Goal: Task Accomplishment & Management: Complete application form

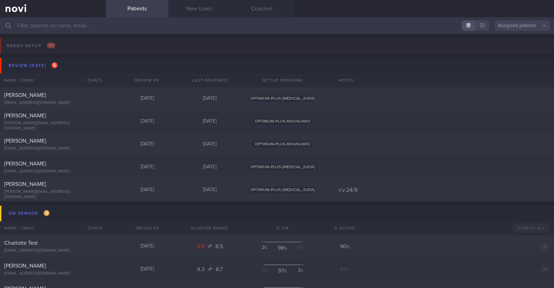
click at [167, 26] on input "text" at bounding box center [277, 25] width 554 height 17
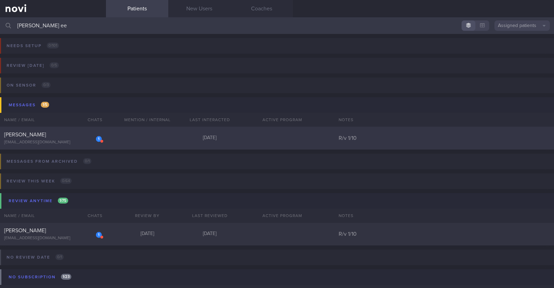
type input "ng wei ee"
click at [133, 137] on div "1 NG WEI-EE redapplecrumble@gmail.com Today R/v 1/10" at bounding box center [277, 138] width 554 height 23
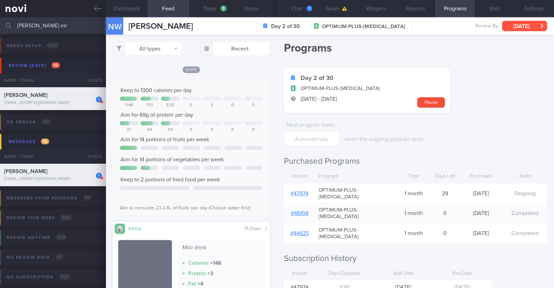
click at [518, 21] on button "[DATE]" at bounding box center [524, 26] width 45 height 10
click at [516, 253] on h2 "Subscription History" at bounding box center [415, 258] width 263 height 10
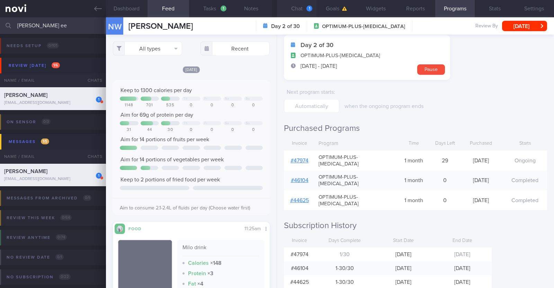
click at [308, 9] on div "1" at bounding box center [309, 9] width 6 height 6
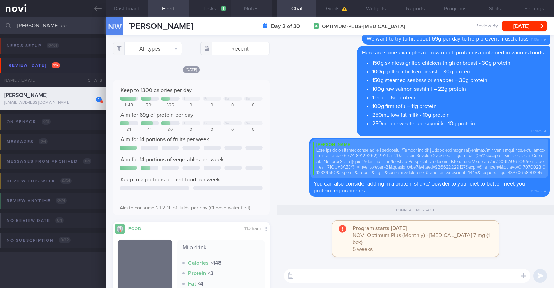
click at [253, 2] on button "Notes" at bounding box center [252, 8] width 42 height 17
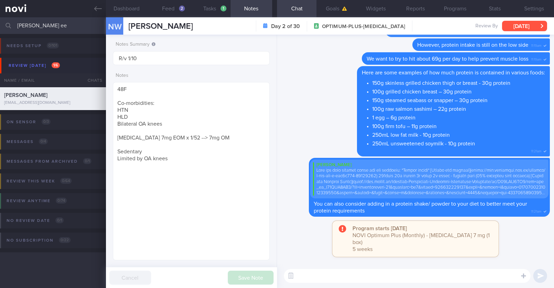
click at [524, 25] on button "[DATE]" at bounding box center [524, 26] width 45 height 10
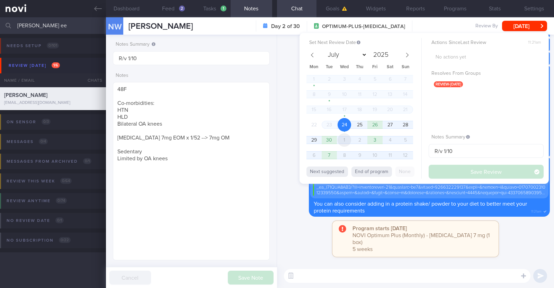
click at [349, 139] on span "1" at bounding box center [345, 140] width 14 height 14
select select "9"
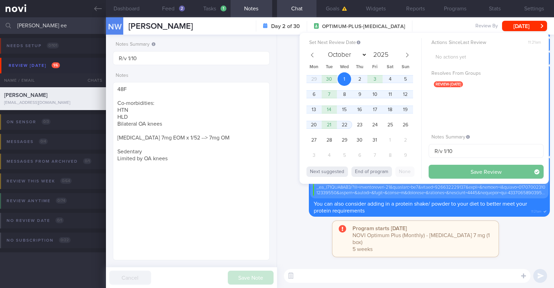
click at [450, 174] on button "Save Review" at bounding box center [486, 172] width 115 height 14
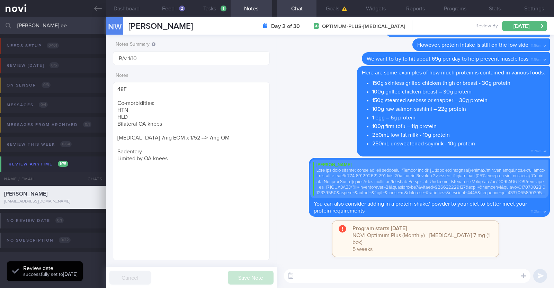
drag, startPoint x: 54, startPoint y: 23, endPoint x: 0, endPoint y: 20, distance: 53.8
click at [0, 21] on input "ng wei ee" at bounding box center [277, 25] width 554 height 17
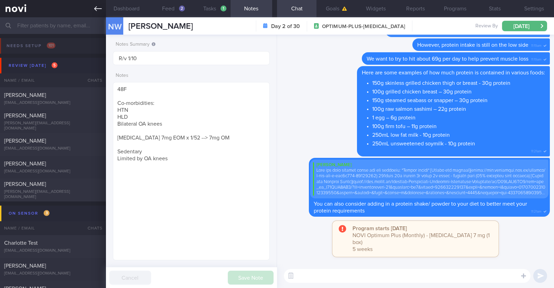
click at [102, 10] on link at bounding box center [53, 8] width 106 height 17
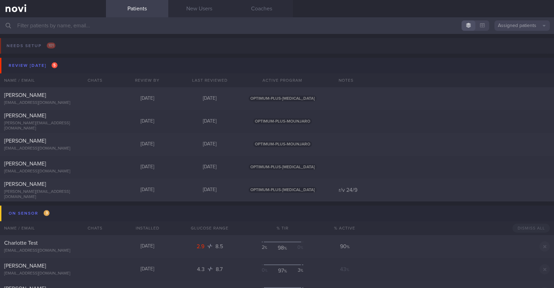
click at [78, 27] on input "text" at bounding box center [277, 25] width 554 height 17
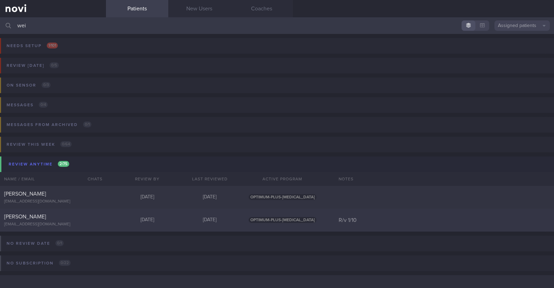
type input "wei"
click at [55, 217] on div "NG WEI-EE" at bounding box center [52, 216] width 96 height 7
select select "9"
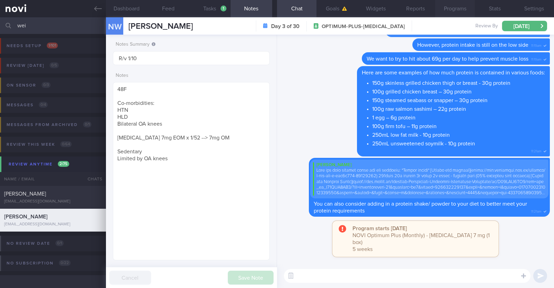
click at [455, 2] on button "Programs" at bounding box center [454, 8] width 39 height 17
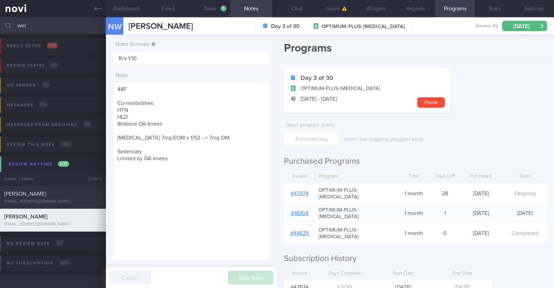
scroll to position [33, 0]
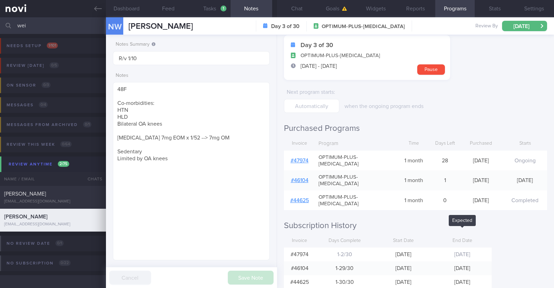
click at [479, 248] on div "21 Oct 2025" at bounding box center [462, 255] width 59 height 14
click at [499, 231] on div "Programs Day 3 of 30 OPTIMUM-PLUS-RYBELSUS 22 Sep - 21 Oct Pause Next program s…" at bounding box center [415, 161] width 277 height 253
drag, startPoint x: 77, startPoint y: 24, endPoint x: 30, endPoint y: 12, distance: 48.4
click at [36, 11] on div "Patients New Users Coaches wei Assigned patients Assigned patients All active p…" at bounding box center [277, 144] width 554 height 288
type input "w"
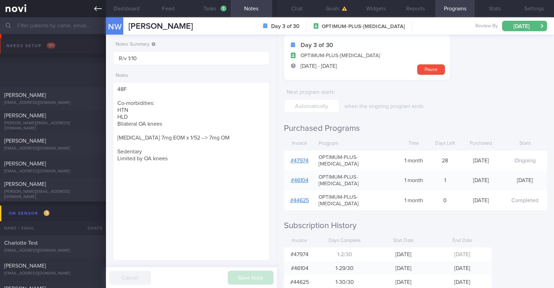
scroll to position [69, 0]
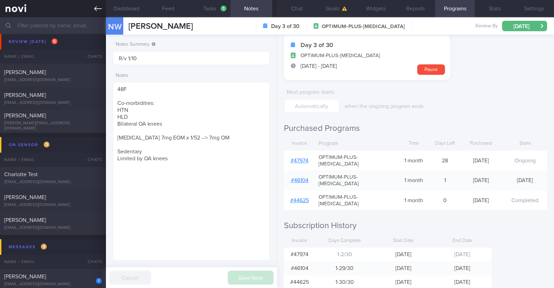
click at [93, 6] on link at bounding box center [53, 8] width 106 height 17
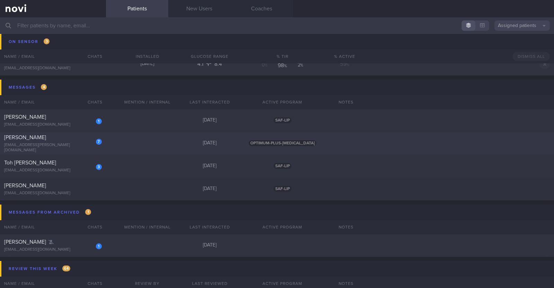
scroll to position [242, 0]
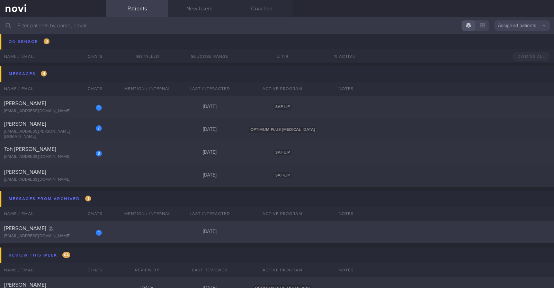
click at [150, 225] on div "1 Carol Liew cgull74@gmail.com Today" at bounding box center [277, 232] width 554 height 23
select select "8"
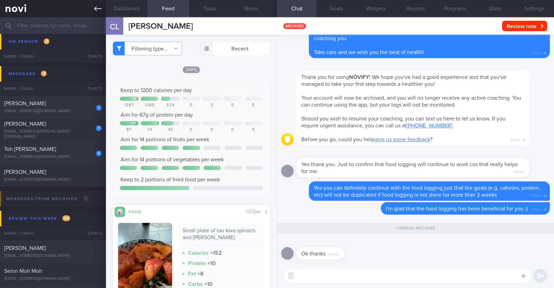
click at [95, 9] on icon at bounding box center [98, 8] width 8 height 5
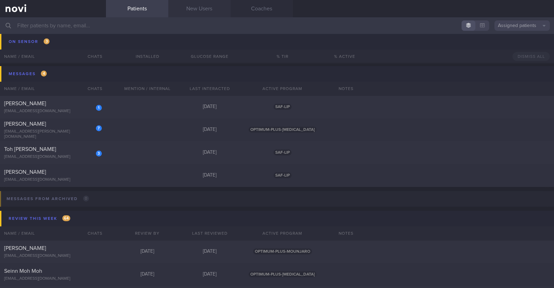
click at [199, 8] on link "New Users" at bounding box center [199, 8] width 62 height 17
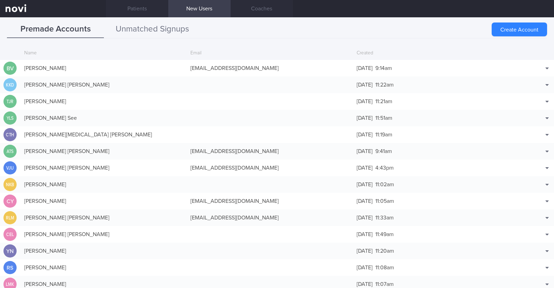
click at [171, 37] on button "Unmatched Signups" at bounding box center [152, 29] width 97 height 17
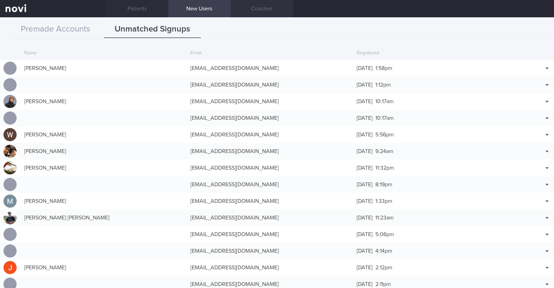
scroll to position [33, 0]
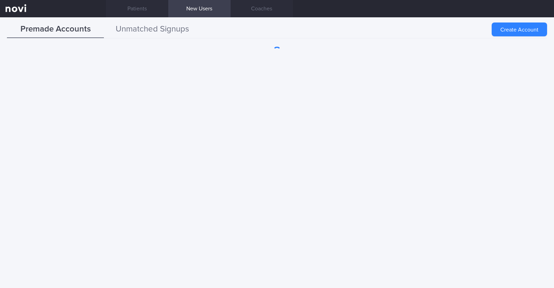
click at [133, 28] on button "Unmatched Signups" at bounding box center [152, 29] width 97 height 17
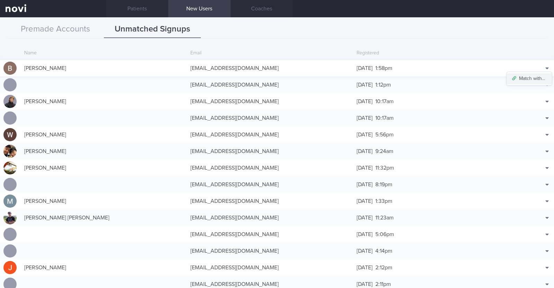
click at [529, 75] on button "Match with..." at bounding box center [528, 78] width 45 height 10
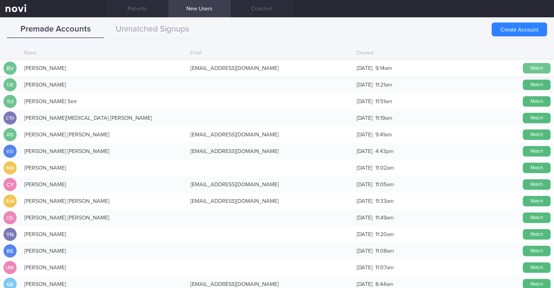
click at [533, 70] on button "Match" at bounding box center [537, 68] width 28 height 10
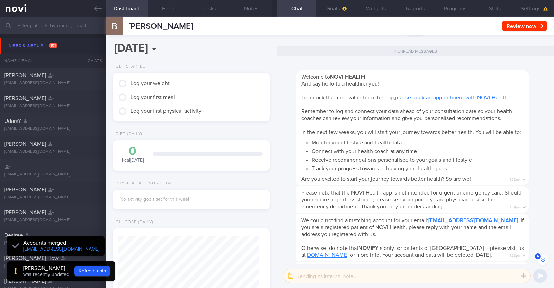
scroll to position [-22, 0]
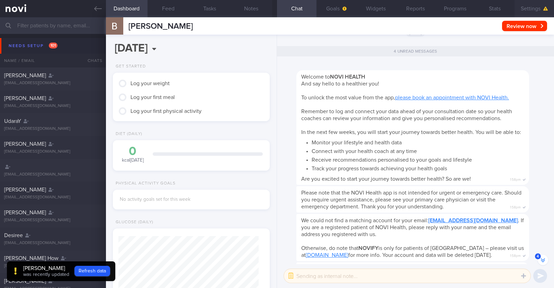
click at [543, 9] on icon "button" at bounding box center [545, 9] width 5 height 4
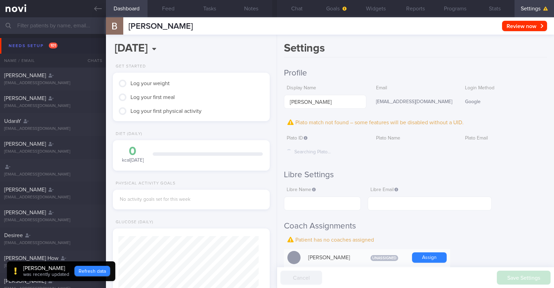
click at [95, 269] on button "Refresh data" at bounding box center [92, 271] width 36 height 10
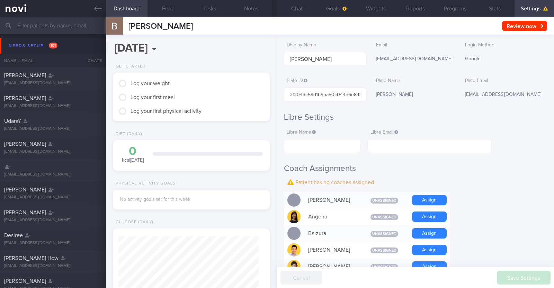
scroll to position [86, 0]
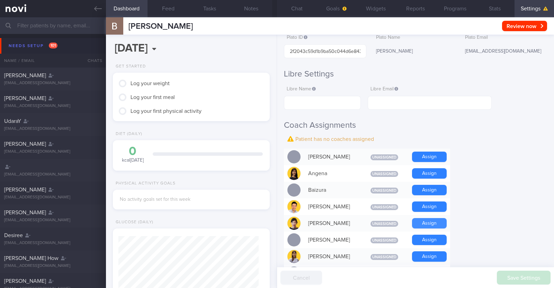
click at [441, 222] on button "Assign" at bounding box center [429, 223] width 35 height 10
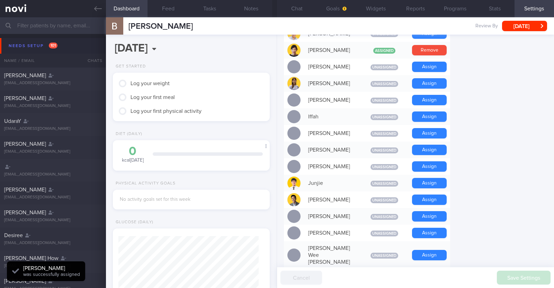
scroll to position [70, 140]
click at [438, 198] on button "Assign" at bounding box center [429, 200] width 35 height 10
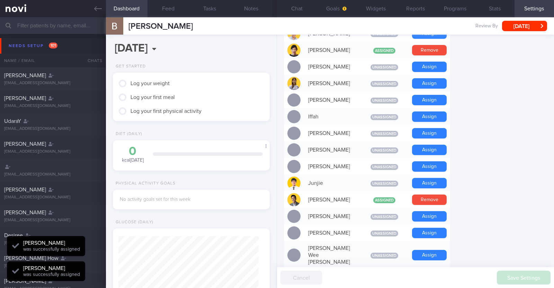
click at [475, 160] on form "Profile Display Name balaji vijayan Email balajivijayan123@gmail.com Login Meth…" at bounding box center [415, 236] width 263 height 826
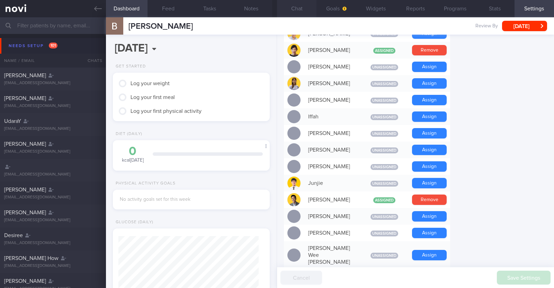
click at [302, 9] on button "Chat" at bounding box center [296, 8] width 39 height 17
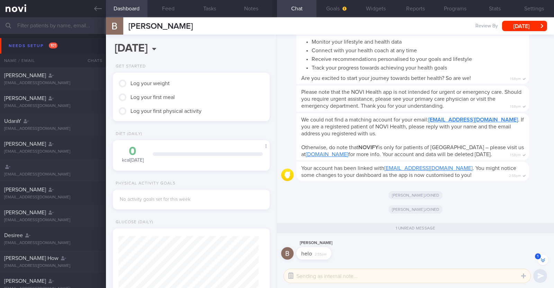
click at [289, 277] on button "button" at bounding box center [291, 276] width 12 height 12
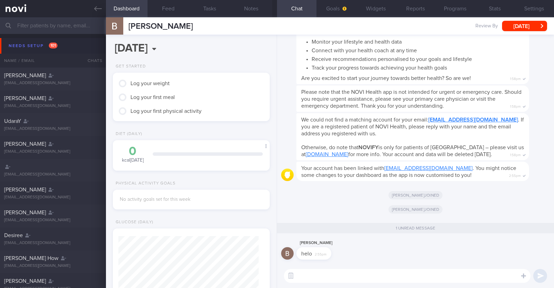
click at [323, 273] on textarea at bounding box center [407, 276] width 246 height 14
type textarea "Hi:)"
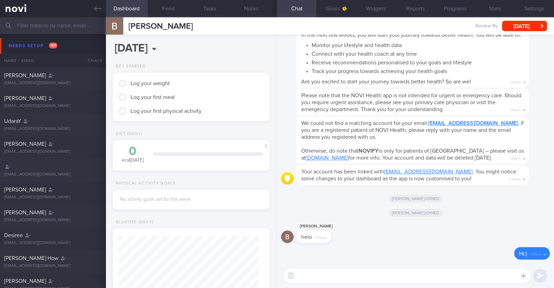
click at [460, 223] on div "Balaji Vijayan helo 2:55pm" at bounding box center [415, 234] width 269 height 25
click at [535, 7] on button "Settings" at bounding box center [533, 8] width 39 height 17
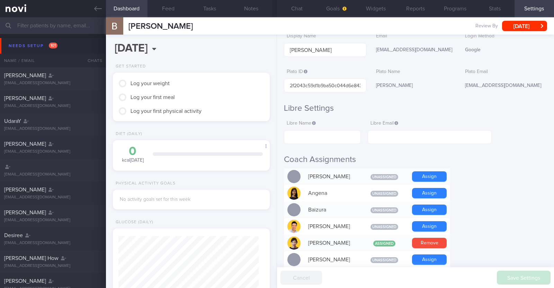
scroll to position [28, 0]
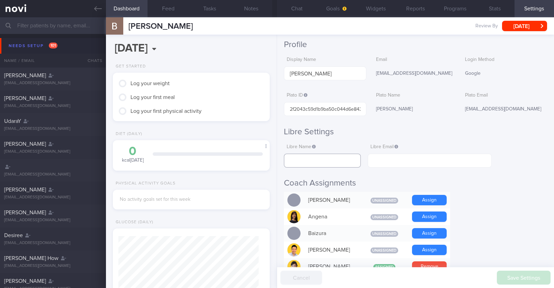
click at [306, 156] on input "text" at bounding box center [322, 161] width 77 height 14
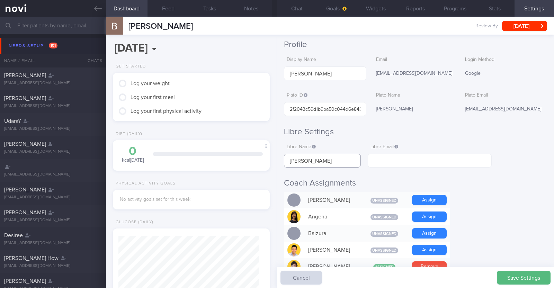
type input "Balaji Vijayan"
drag, startPoint x: 433, startPoint y: 75, endPoint x: 368, endPoint y: 70, distance: 65.3
click at [368, 70] on div "Display Name balaji vijayan Email balajivijayan123@gmail.com Login Method Google" at bounding box center [415, 66] width 263 height 27
copy div "[EMAIL_ADDRESS][DOMAIN_NAME]"
click at [417, 161] on input "text" at bounding box center [430, 161] width 124 height 14
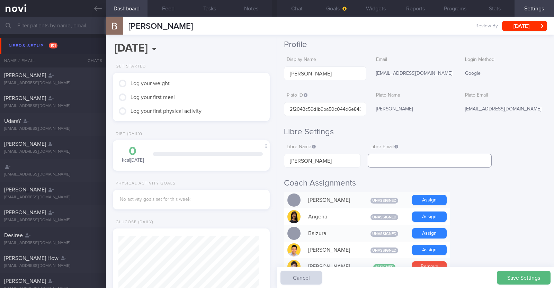
paste input "[EMAIL_ADDRESS][DOMAIN_NAME]"
type input "[EMAIL_ADDRESS][DOMAIN_NAME]"
click at [524, 277] on button "Save Settings" at bounding box center [524, 278] width 54 height 14
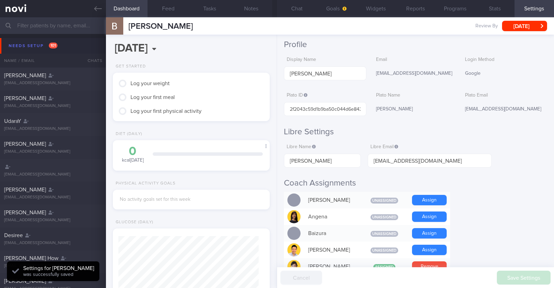
scroll to position [70, 140]
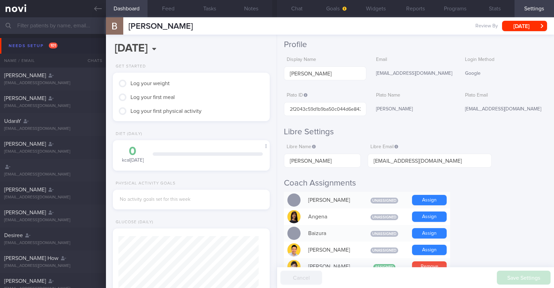
click at [380, 9] on button "Widgets" at bounding box center [375, 8] width 39 height 17
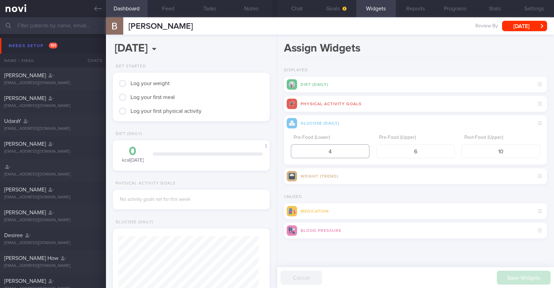
drag, startPoint x: 301, startPoint y: 151, endPoint x: 273, endPoint y: 151, distance: 27.7
click at [274, 151] on div "Dashboard Feed Tasks Notes Chat Goals Widgets Reports Programs Stats Settings b…" at bounding box center [330, 152] width 448 height 271
type input "3.9"
drag, startPoint x: 510, startPoint y: 151, endPoint x: 437, endPoint y: 143, distance: 73.5
click at [437, 143] on div "Pre-Food (Lower) 3.9 Pre-Food (Upper) 6 Post-Food (Upper) 10" at bounding box center [415, 144] width 249 height 27
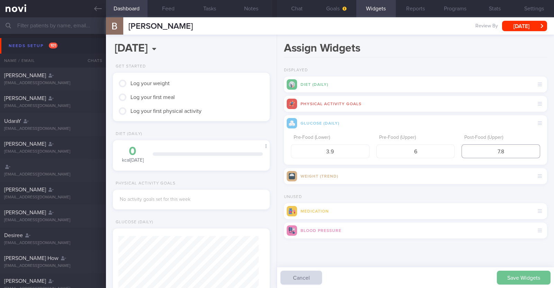
type input "7.8"
click at [518, 274] on button "Save Widgets" at bounding box center [524, 278] width 54 height 14
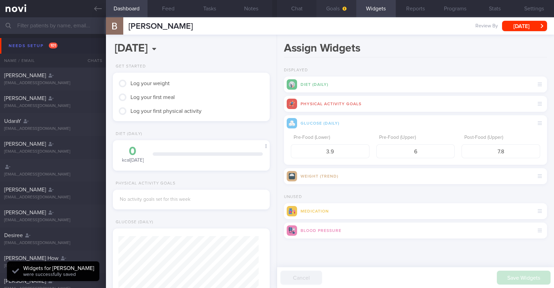
scroll to position [70, 140]
click at [337, 9] on button "Goals" at bounding box center [335, 8] width 39 height 17
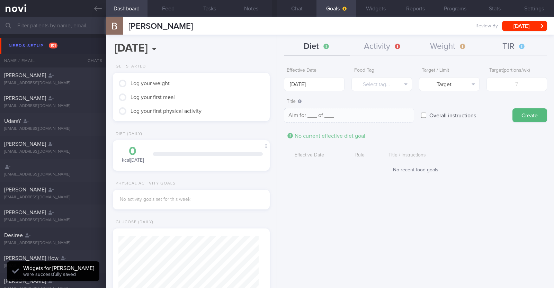
click at [499, 45] on button "TIR" at bounding box center [514, 46] width 66 height 17
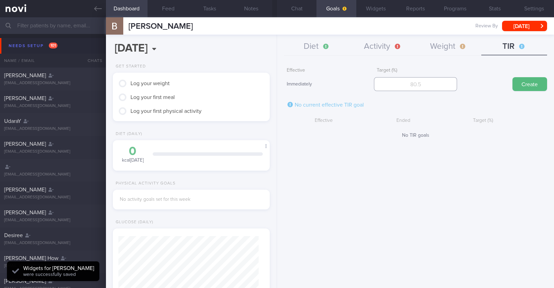
click at [438, 89] on input "number" at bounding box center [415, 84] width 83 height 14
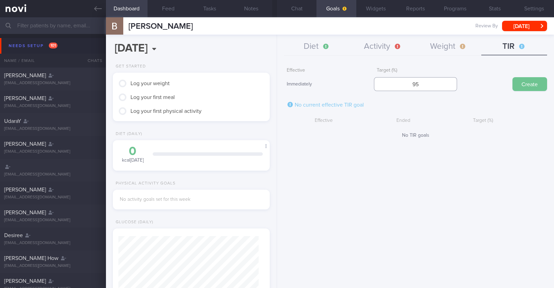
type input "95"
click at [517, 81] on button "Create" at bounding box center [529, 84] width 35 height 14
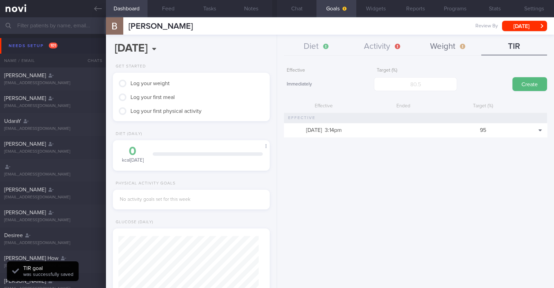
click at [435, 48] on button "Weight" at bounding box center [448, 46] width 66 height 17
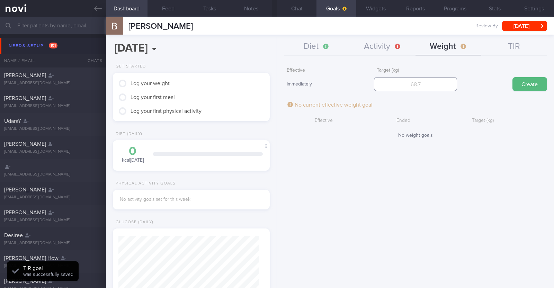
click at [393, 84] on input "number" at bounding box center [415, 84] width 83 height 14
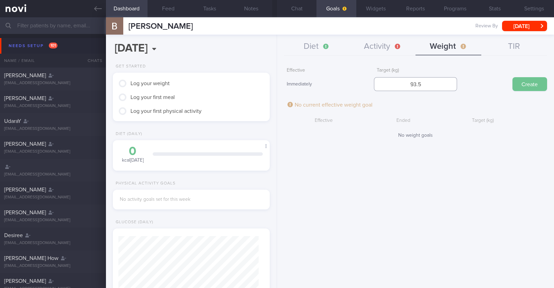
type input "93.5"
click at [540, 85] on button "Create" at bounding box center [529, 84] width 35 height 14
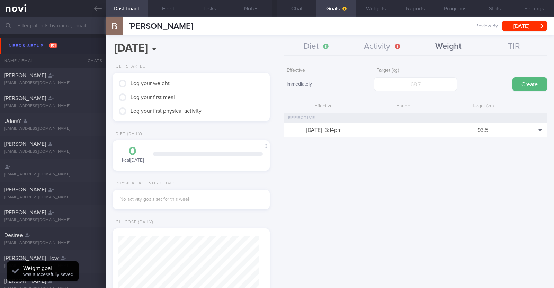
scroll to position [79, 138]
click at [389, 46] on button "Activity" at bounding box center [383, 46] width 66 height 17
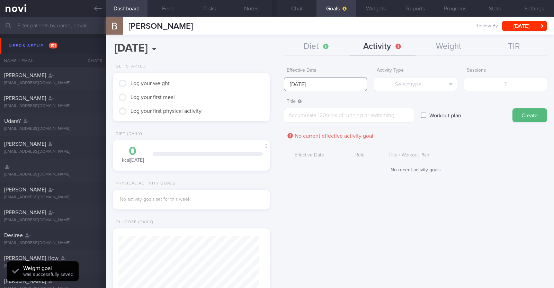
click at [339, 83] on input "29 Sep 2025" at bounding box center [325, 84] width 83 height 14
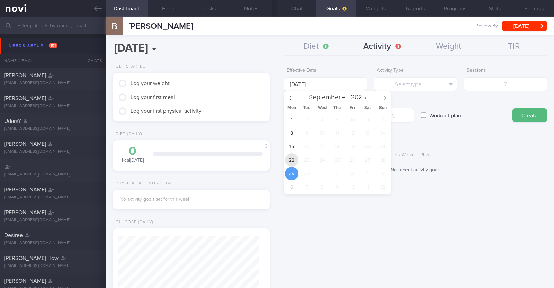
click at [293, 156] on span "22" at bounding box center [292, 160] width 14 height 14
type input "22 Sep 2025"
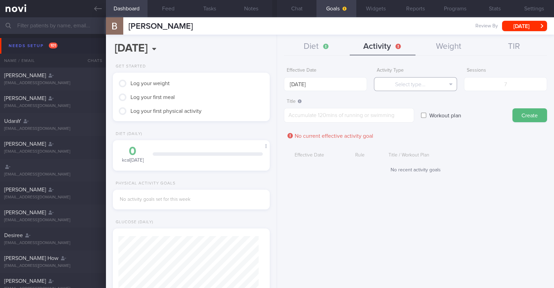
click at [438, 83] on button "Select type..." at bounding box center [415, 84] width 83 height 14
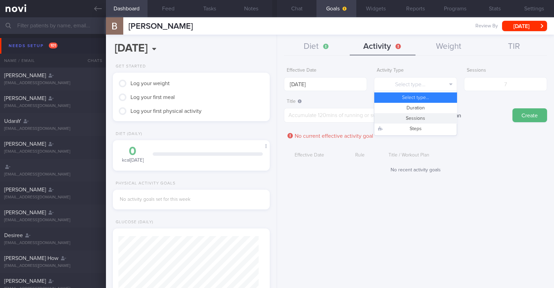
click at [421, 120] on button "Sessions" at bounding box center [415, 118] width 82 height 10
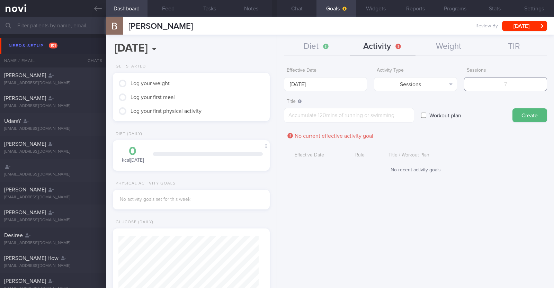
click at [492, 86] on input "number" at bounding box center [505, 84] width 83 height 14
type input "7"
click at [408, 117] on textarea at bounding box center [349, 115] width 130 height 15
type textarea "Continue daily bodyweight training"
click at [525, 117] on button "Create" at bounding box center [529, 115] width 35 height 14
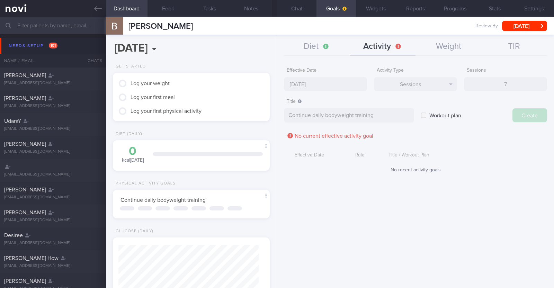
type input "29 Sep 2025"
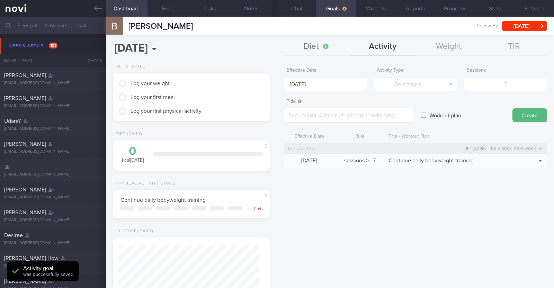
click at [316, 39] on button "Diet" at bounding box center [317, 46] width 66 height 17
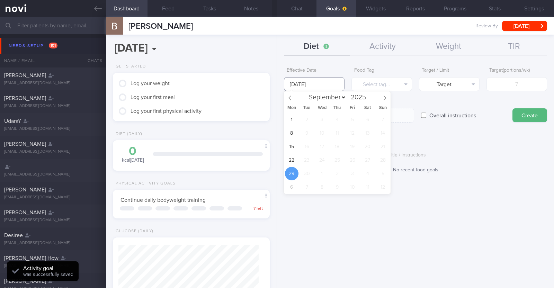
click at [314, 84] on input "29 Sep 2025" at bounding box center [314, 84] width 61 height 14
click at [288, 161] on span "22" at bounding box center [292, 160] width 14 height 14
type input "22 Sep 2025"
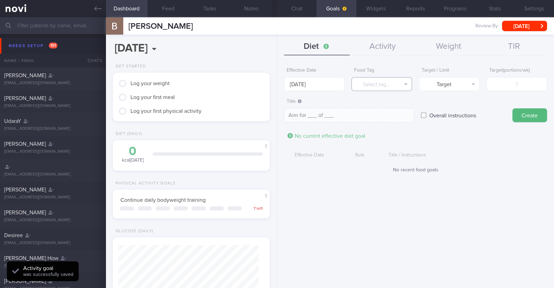
click at [371, 86] on button "Select tag..." at bounding box center [381, 84] width 61 height 14
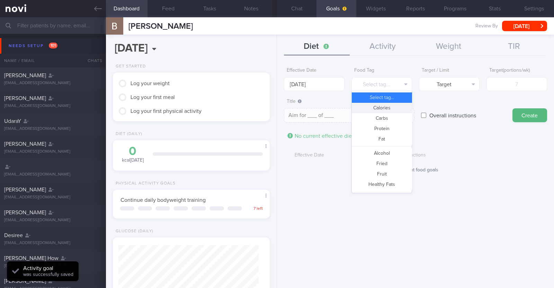
click at [380, 107] on button "Calories" at bounding box center [382, 108] width 60 height 10
type textarea "Aim for __ calories per day"
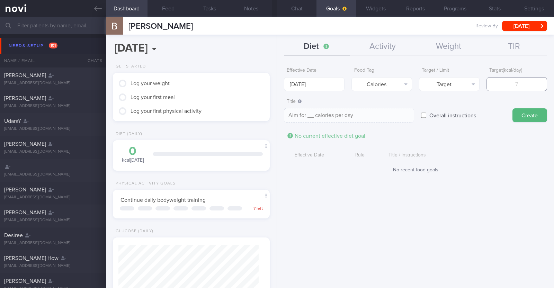
click at [508, 82] on input "number" at bounding box center [516, 84] width 61 height 14
type input "1"
type textarea "Aim for 1 calories per day"
type input "17"
type textarea "Aim for 17 calories per day"
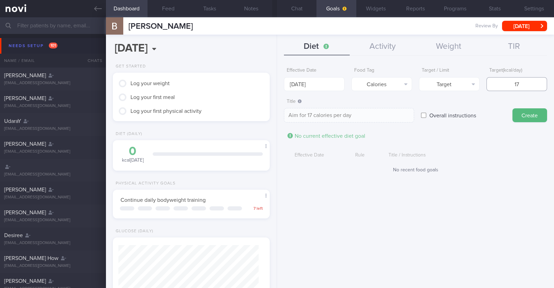
type input "170"
type textarea "Aim for 170 calories per day"
type input "1700"
type textarea "Aim for 1700 calories per day"
type input "1700"
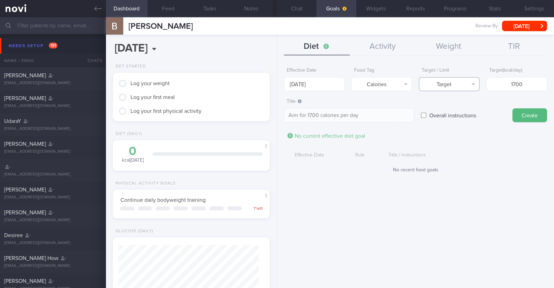
click at [459, 80] on button "Target" at bounding box center [449, 84] width 61 height 14
click at [447, 109] on button "Limit" at bounding box center [449, 108] width 60 height 10
type textarea "Keep to 1700 calories per day"
drag, startPoint x: 527, startPoint y: 112, endPoint x: 390, endPoint y: 80, distance: 140.4
click at [524, 112] on button "Create" at bounding box center [529, 115] width 35 height 14
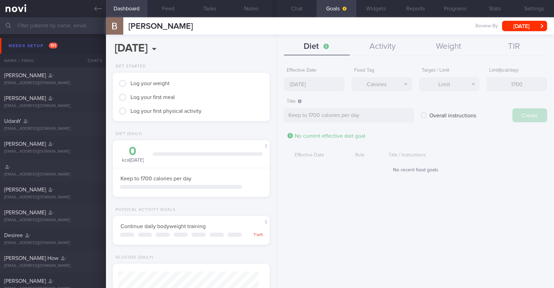
type input "29 Sep 2025"
type textarea "Aim for ___ of ___"
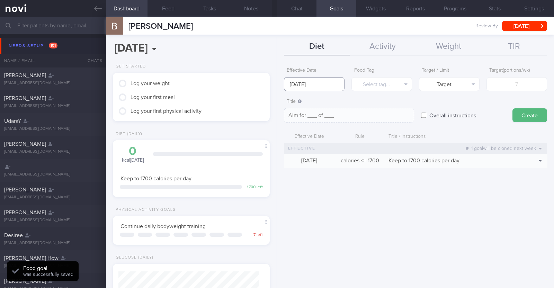
click at [332, 80] on input "29 Sep 2025" at bounding box center [314, 84] width 61 height 14
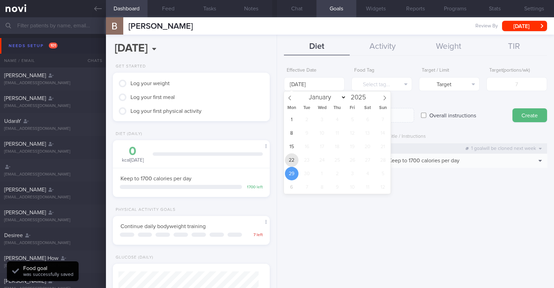
click at [291, 158] on span "22" at bounding box center [292, 160] width 14 height 14
type input "22 Sep 2025"
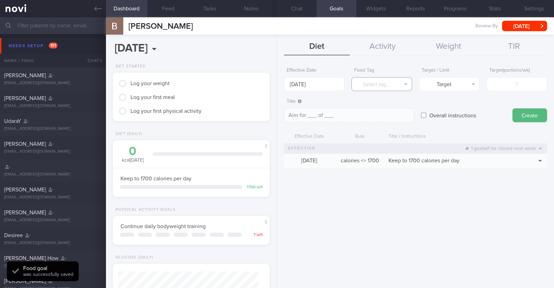
click at [366, 83] on button "Select tag..." at bounding box center [381, 84] width 61 height 14
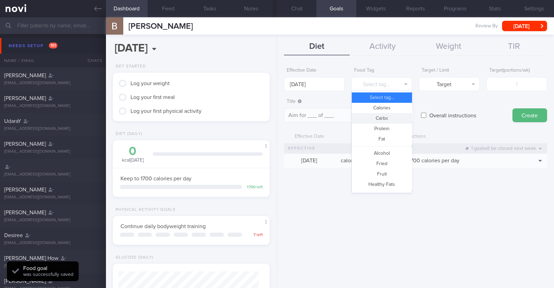
click at [378, 118] on button "Carbs" at bounding box center [382, 118] width 60 height 10
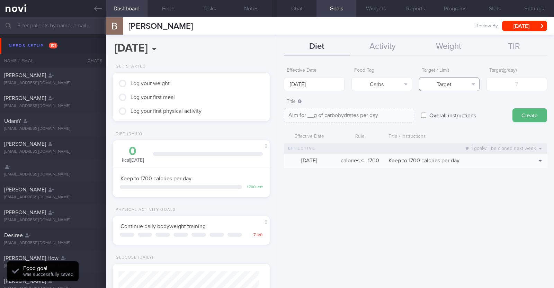
click at [437, 84] on button "Target" at bounding box center [449, 84] width 61 height 14
drag, startPoint x: 441, startPoint y: 108, endPoint x: 472, endPoint y: 95, distance: 34.1
click at [441, 108] on button "Limit" at bounding box center [449, 108] width 60 height 10
type textarea "Keep to __g of carbohydrates per day"
click at [510, 86] on input "number" at bounding box center [516, 84] width 61 height 14
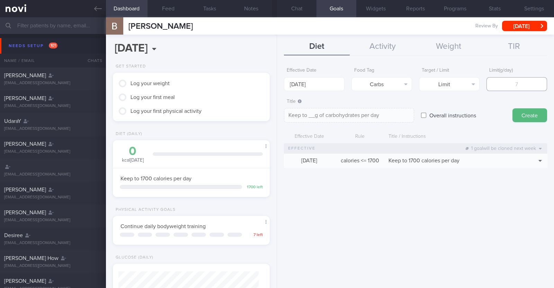
type input "1"
type textarea "Keep to 1g of carbohydrates per day"
type input "17"
type textarea "Keep to 17g of carbohydrates per day"
type input "170"
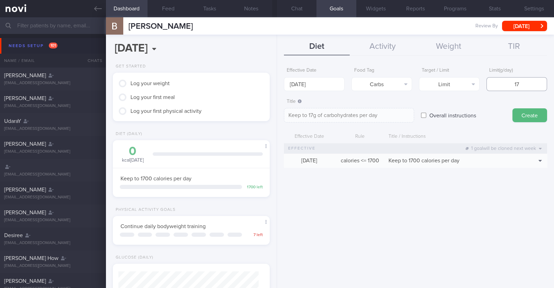
type textarea "Keep to 170g of carbohydrates per day"
type input "170"
click at [529, 115] on button "Create" at bounding box center [529, 115] width 35 height 14
type input "29 Sep 2025"
type textarea "Aim for ___ of ___"
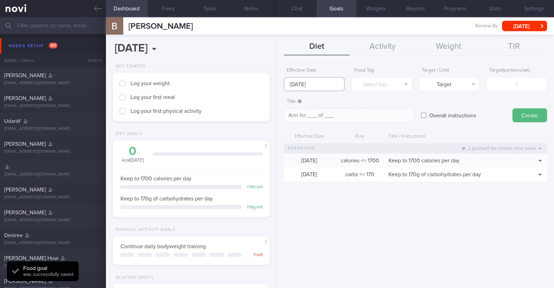
click at [318, 84] on input "29 Sep 2025" at bounding box center [314, 84] width 61 height 14
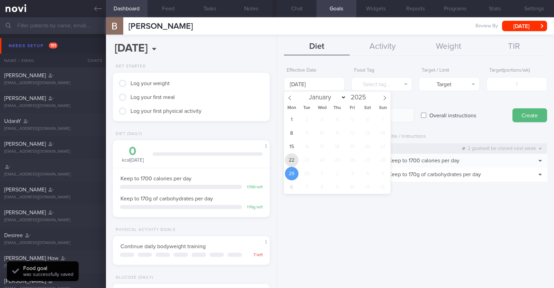
click at [293, 163] on span "22" at bounding box center [292, 160] width 14 height 14
type input "22 Sep 2025"
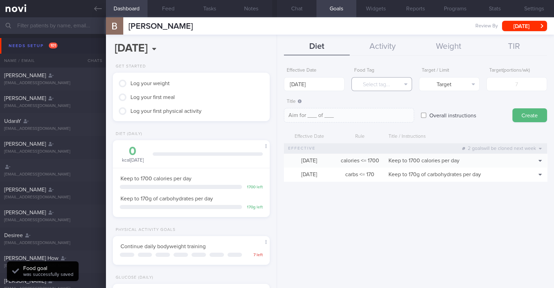
click at [364, 81] on button "Select tag..." at bounding box center [381, 84] width 61 height 14
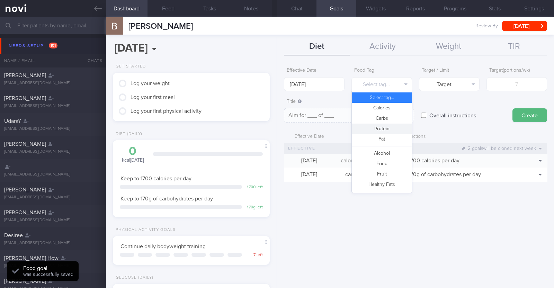
click at [387, 131] on button "Protein" at bounding box center [382, 129] width 60 height 10
type textarea "Aim for __g of protein per day"
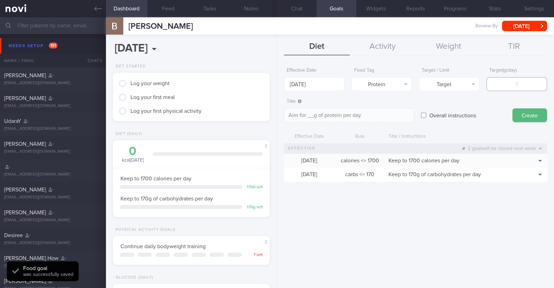
click at [510, 86] on input "number" at bounding box center [516, 84] width 61 height 14
type input "1"
type textarea "Aim for 1g of protein per day"
type input "11"
type textarea "Aim for 11g of protein per day"
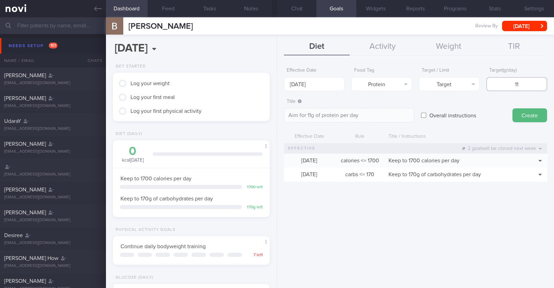
type input "116"
type textarea "Aim for 116g of protein per day"
type input "116"
click at [522, 111] on button "Create" at bounding box center [529, 115] width 35 height 14
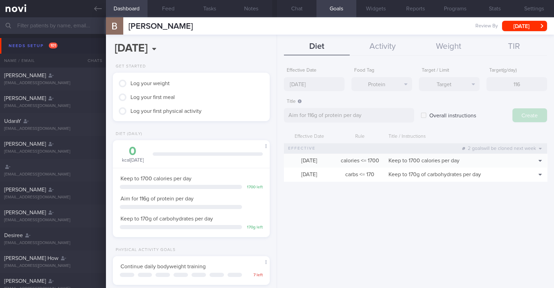
type input "29 Sep 2025"
type textarea "Aim for ___ of ___"
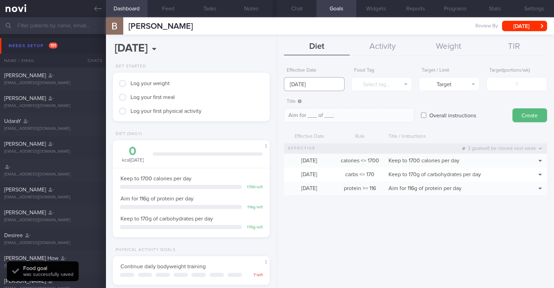
click at [333, 82] on input "29 Sep 2025" at bounding box center [314, 84] width 61 height 14
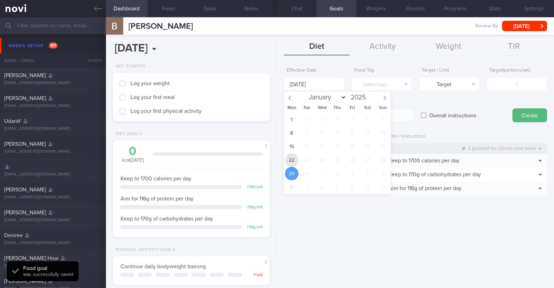
click at [287, 159] on span "22" at bounding box center [292, 160] width 14 height 14
type input "22 Sep 2025"
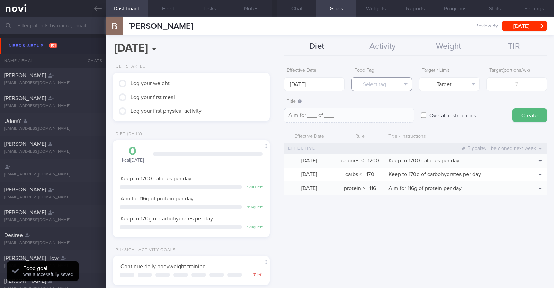
click at [368, 77] on button "Select tag..." at bounding box center [381, 84] width 61 height 14
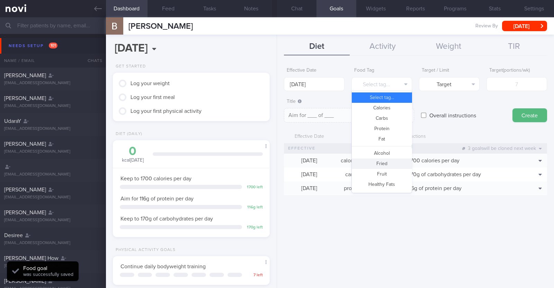
click at [387, 161] on button "Fried" at bounding box center [382, 164] width 60 height 10
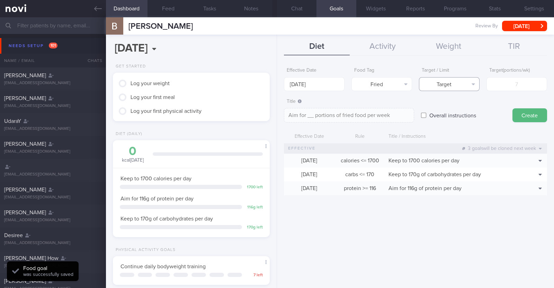
click at [471, 87] on button "Target" at bounding box center [449, 84] width 61 height 14
click at [467, 110] on button "Limit" at bounding box center [449, 108] width 60 height 10
type textarea "Keep to __ portions of fried food per week"
click at [500, 80] on input "number" at bounding box center [516, 84] width 61 height 14
type input "2"
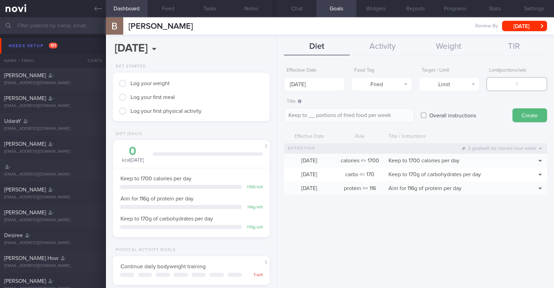
type textarea "Keep to 2 portions of fried food per week"
type input "2"
click at [538, 114] on button "Create" at bounding box center [529, 115] width 35 height 14
type input "29 Sep 2025"
type textarea "Aim for ___ of ___"
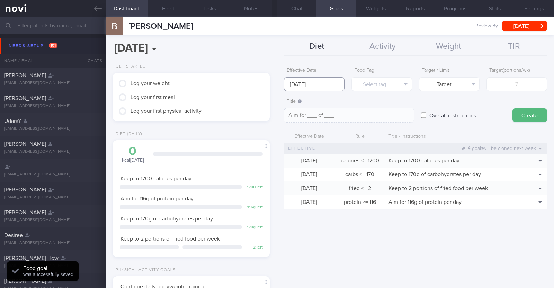
click at [327, 82] on input "29 Sep 2025" at bounding box center [314, 84] width 61 height 14
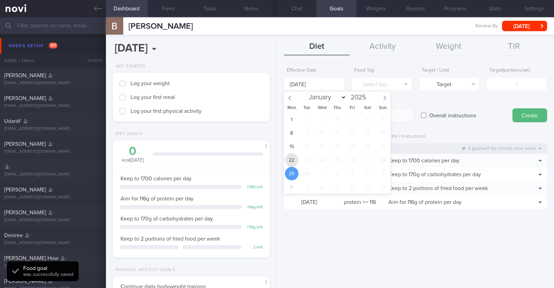
click at [294, 158] on span "22" at bounding box center [292, 160] width 14 height 14
type input "22 Sep 2025"
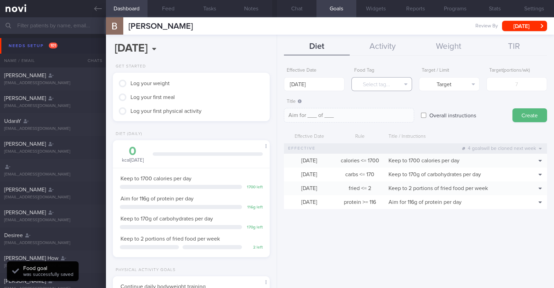
click at [379, 83] on button "Select tag..." at bounding box center [381, 84] width 61 height 14
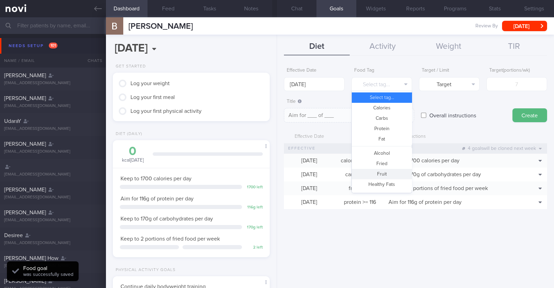
click at [384, 171] on button "Fruit" at bounding box center [382, 174] width 60 height 10
type textarea "Aim for __ portions of fruits per week"
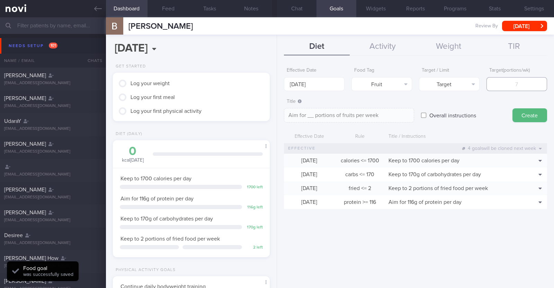
click at [501, 87] on input "number" at bounding box center [516, 84] width 61 height 14
type input "1"
type textarea "Aim for 1 portions of fruits per week"
type input "14"
type textarea "Aim for 14 portions of fruits per week"
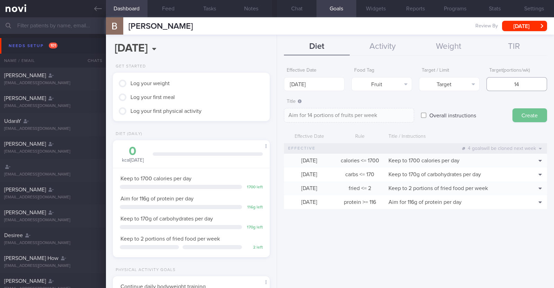
type input "14"
click at [527, 116] on button "Create" at bounding box center [529, 115] width 35 height 14
type input "29 Sep 2025"
type textarea "Aim for ___ of ___"
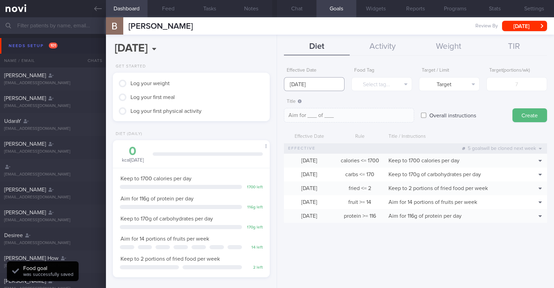
click at [320, 81] on input "29 Sep 2025" at bounding box center [314, 84] width 61 height 14
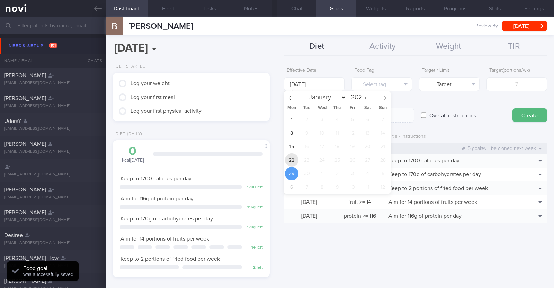
click at [294, 160] on span "22" at bounding box center [292, 160] width 14 height 14
type input "22 Sep 2025"
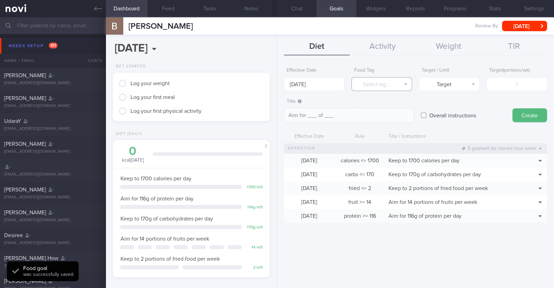
click at [387, 82] on button "Select tag..." at bounding box center [381, 84] width 61 height 14
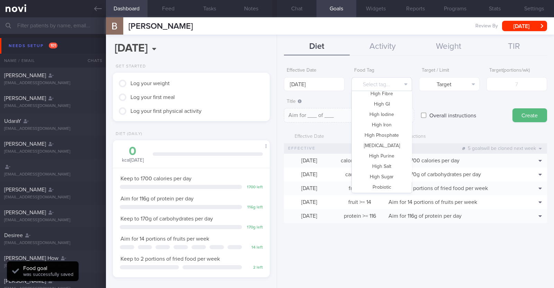
scroll to position [206, 0]
click at [386, 163] on button "Vegetable" at bounding box center [382, 165] width 60 height 10
type textarea "Aim for __ portions of vegetables per week"
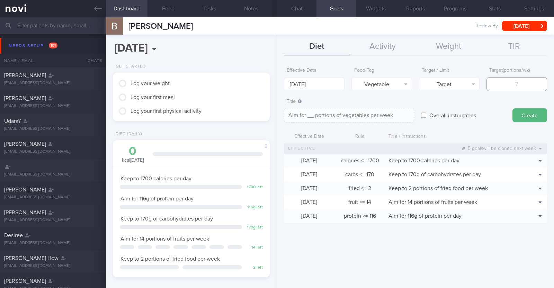
click at [524, 82] on input "number" at bounding box center [516, 84] width 61 height 14
type input "1"
type textarea "Aim for 1 portions of vegetables per week"
type input "14"
type textarea "Aim for 14 portions of vegetables per week"
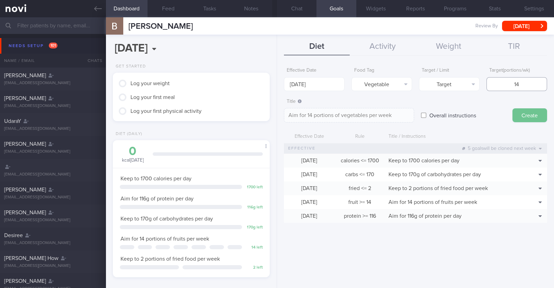
type input "14"
click at [539, 116] on button "Create" at bounding box center [529, 115] width 35 height 14
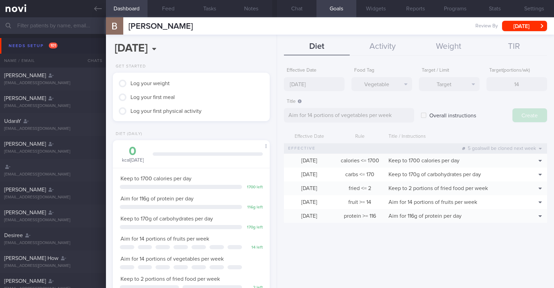
type input "[DATE]"
type textarea "Aim for ___ of ___"
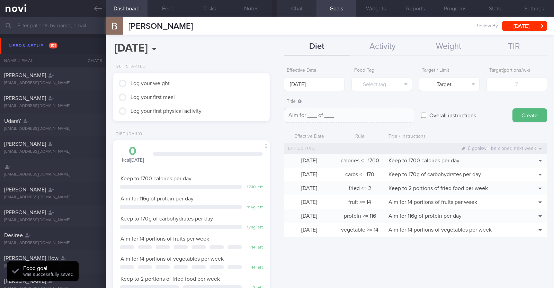
click at [303, 9] on button "Chat" at bounding box center [296, 8] width 39 height 17
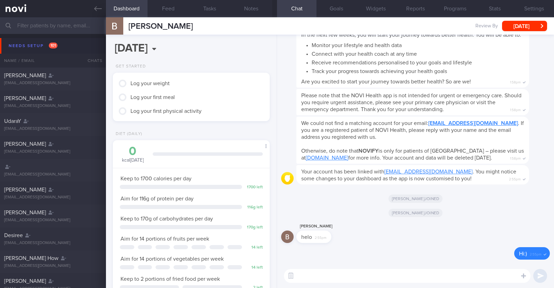
click at [360, 278] on textarea at bounding box center [407, 276] width 246 height 14
paste textarea "Hi [Name], It was a pleasure speaking with you today. The Lifestyle Improvement…"
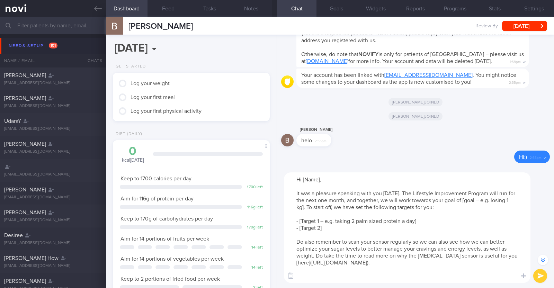
scroll to position [-96, 0]
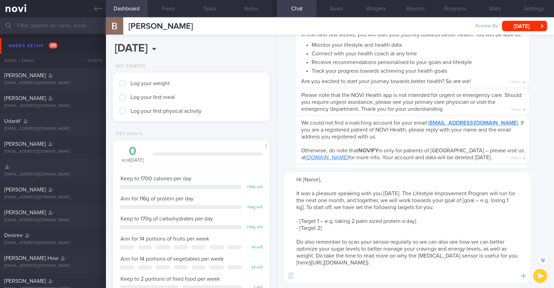
click at [321, 187] on textarea "Hi [Name], It was a pleasure speaking with you today. The Lifestyle Improvement…" at bounding box center [407, 227] width 246 height 110
drag, startPoint x: 462, startPoint y: 207, endPoint x: 492, endPoint y: 207, distance: 29.1
click at [492, 207] on textarea "Hi Bala, It was a pleasure speaking with you today. The Lifestyle Improvement P…" at bounding box center [407, 227] width 246 height 110
drag, startPoint x: 426, startPoint y: 226, endPoint x: 302, endPoint y: 227, distance: 123.9
click at [302, 227] on textarea "Hi Bala, It was a pleasure speaking with you today. The Lifestyle Improvement P…" at bounding box center [407, 227] width 246 height 110
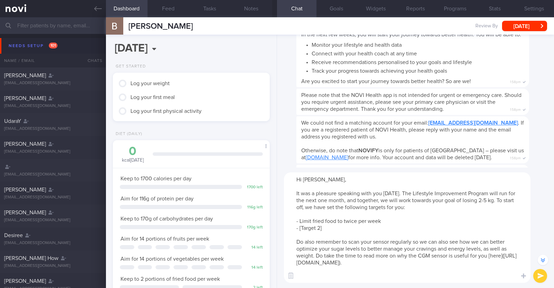
drag, startPoint x: 329, startPoint y: 234, endPoint x: 303, endPoint y: 234, distance: 26.3
click at [303, 234] on textarea "Hi Bala, It was a pleasure speaking with you today. The Lifestyle Improvement P…" at bounding box center [407, 227] width 246 height 110
type textarea "Hi Bala, It was a pleasure speaking with you today. The Lifestyle Improvement P…"
click at [536, 273] on button "submit" at bounding box center [540, 276] width 14 height 14
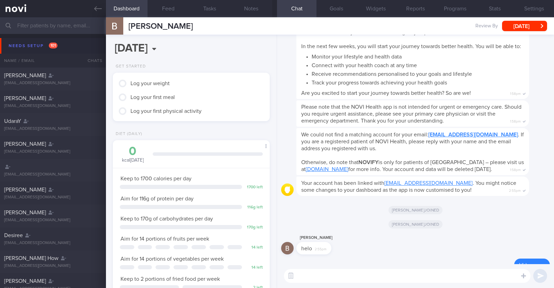
scroll to position [0, 0]
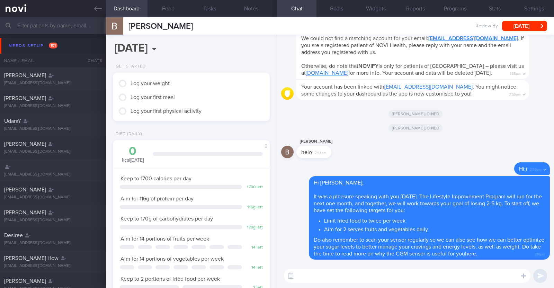
click at [57, 26] on input "text" at bounding box center [277, 25] width 554 height 17
click at [248, 3] on button "Notes" at bounding box center [252, 8] width 42 height 17
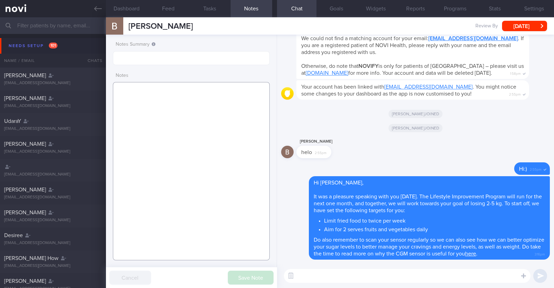
click at [175, 136] on textarea at bounding box center [191, 171] width 157 height 178
click at [209, 99] on textarea at bounding box center [191, 171] width 157 height 178
paste textarea "Comorbidities ACL surgery in Sep '24"
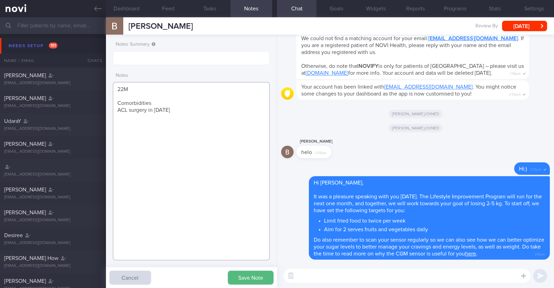
click at [156, 100] on textarea "22M Comorbidities ACL surgery in Sep '24" at bounding box center [191, 171] width 157 height 178
click at [178, 111] on textarea "22M Comorbidities: ACL surgery in Sep '24" at bounding box center [191, 171] width 157 height 178
paste textarea "Running x 3-4/week (60-120h) Football x 3-4/week Bodyweight exercises x Daily (…"
click at [119, 147] on textarea "22M Comorbidities: ACL surgery in Sep '24 Nil meds Running x 3-4/week (60-120h)…" at bounding box center [191, 171] width 157 height 178
click at [120, 149] on textarea "22M Comorbidities: ACL surgery in Sep '24 Nil meds Running x 3-4/week (60-120h)…" at bounding box center [191, 171] width 157 height 178
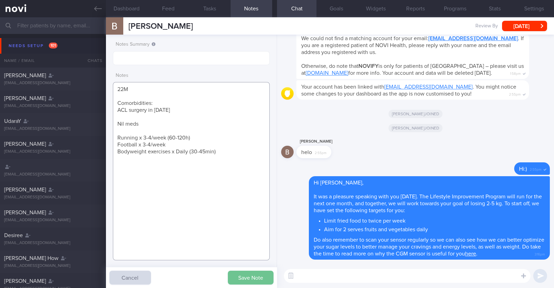
type textarea "22M Comorbidities: ACL surgery in Sep '24 Nil meds Running x 3-4/week (60-120h)…"
click at [242, 279] on button "Save Note" at bounding box center [251, 278] width 46 height 14
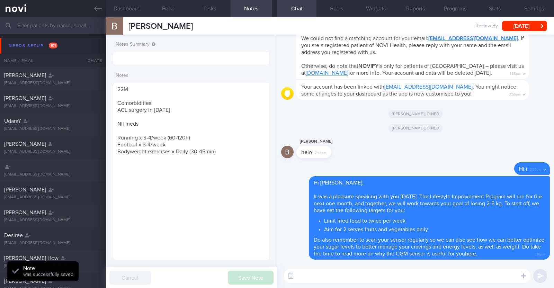
drag, startPoint x: 178, startPoint y: 24, endPoint x: 118, endPoint y: 23, distance: 60.2
click at [118, 23] on div "balaji vijayan balaji vijayan balajivijayan123@gmail.com Review By Wed, 24 Sep …" at bounding box center [330, 25] width 448 height 17
copy div "[PERSON_NAME]"
click at [146, 120] on textarea "22M Comorbidities: ACL surgery in Sep '24 Nil meds Running x 3-4/week (60-120h)…" at bounding box center [191, 171] width 157 height 178
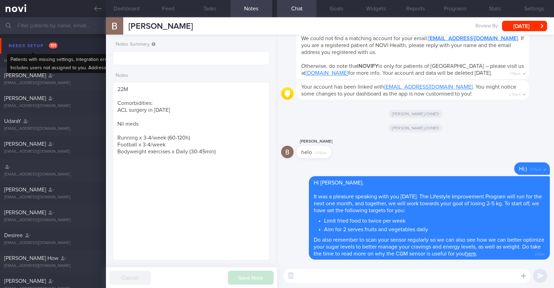
click at [22, 44] on div "Needs setup 101" at bounding box center [33, 45] width 52 height 9
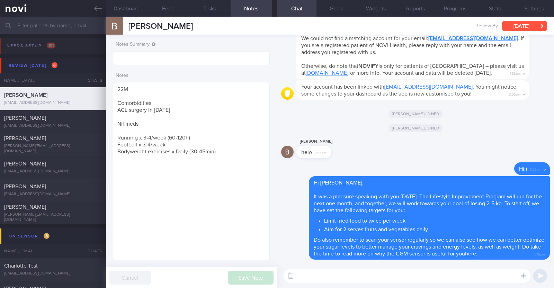
click at [513, 23] on button "[DATE]" at bounding box center [524, 26] width 45 height 10
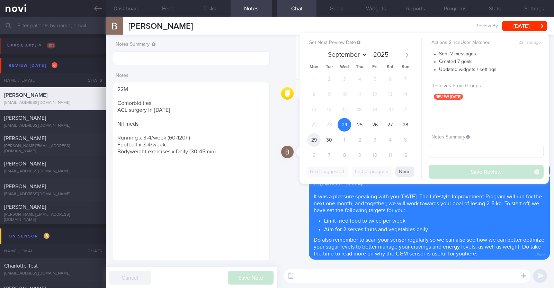
click at [312, 138] on span "29" at bounding box center [314, 140] width 14 height 14
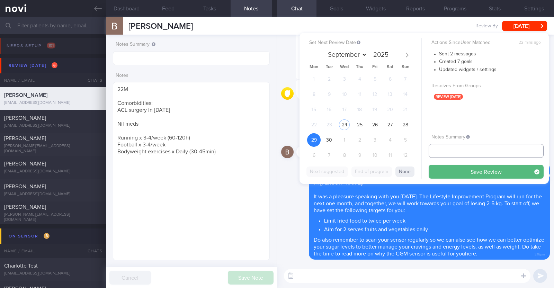
click at [458, 152] on input "text" at bounding box center [486, 151] width 115 height 14
type input "R/v 29/9"
click at [458, 169] on button "Save Review" at bounding box center [486, 172] width 115 height 14
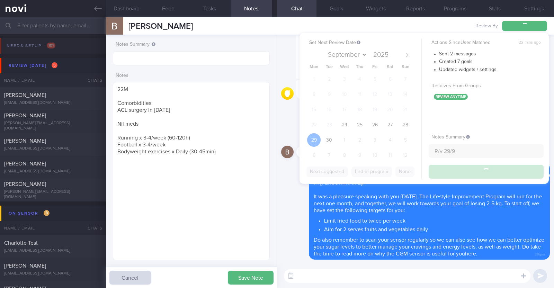
type input "R/v 29/9"
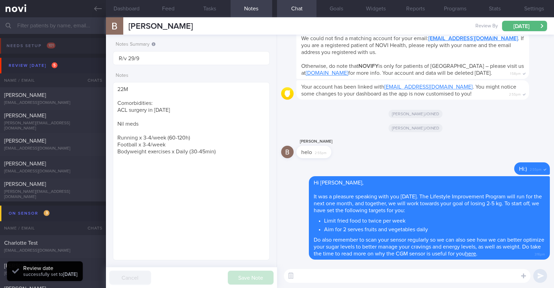
scroll to position [70, 140]
click at [53, 101] on div "[EMAIL_ADDRESS][DOMAIN_NAME]" at bounding box center [53, 102] width 98 height 5
type textarea "52F Comorbidities: Borderline high LDL Fatty liver Right Stage 1 breast cancer …"
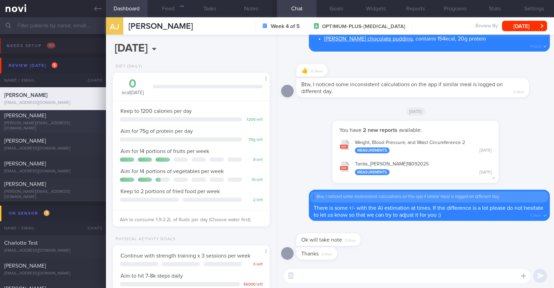
scroll to position [79, 138]
click at [180, 8] on div "2812" at bounding box center [179, 9] width 12 height 6
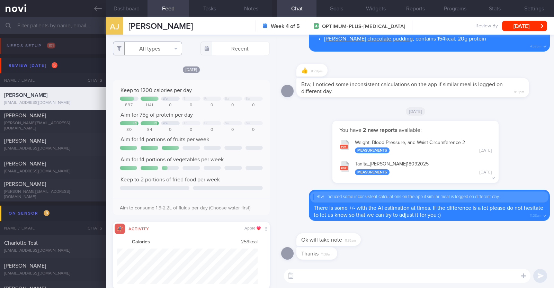
click at [170, 47] on button "All types" at bounding box center [147, 49] width 69 height 14
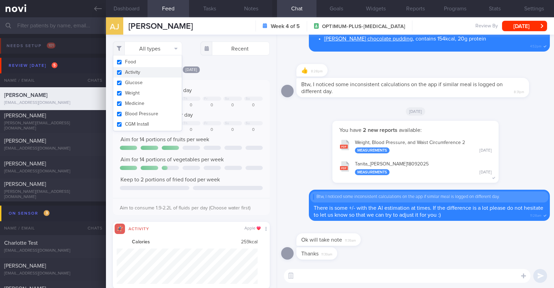
click at [145, 73] on button "Activity" at bounding box center [147, 72] width 69 height 10
checkbox input "false"
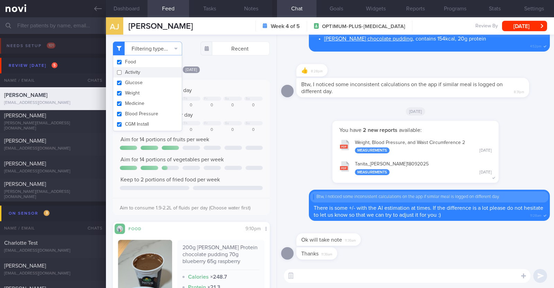
click at [232, 67] on div "[DATE]" at bounding box center [191, 69] width 157 height 7
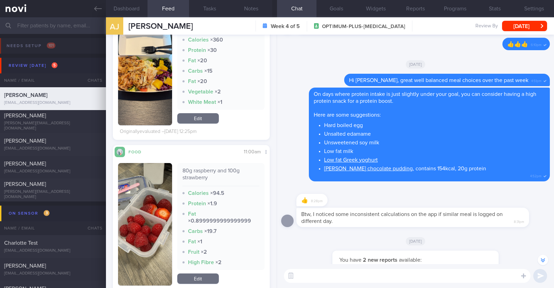
scroll to position [1428, 0]
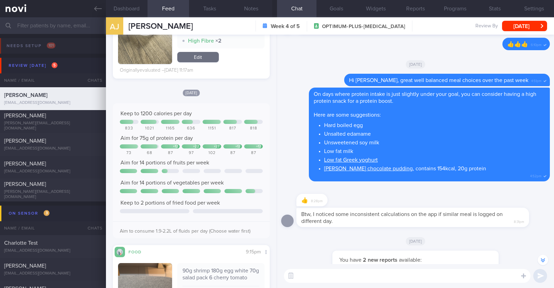
click at [326, 272] on textarea at bounding box center [407, 276] width 246 height 14
click at [300, 279] on textarea "HI Aidah," at bounding box center [407, 276] width 246 height 14
click at [319, 274] on textarea "Hi Aidah," at bounding box center [407, 276] width 246 height 14
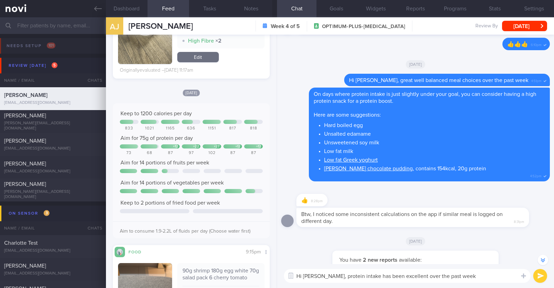
type textarea "Hi Aidah, protein intake has been excellent over the past week"
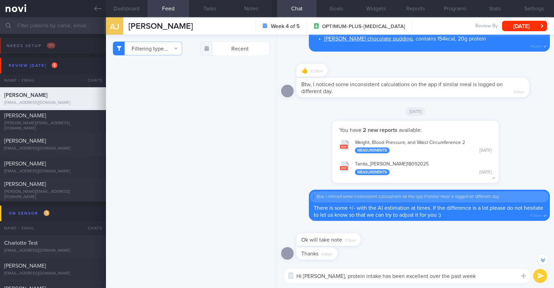
scroll to position [-129, 0]
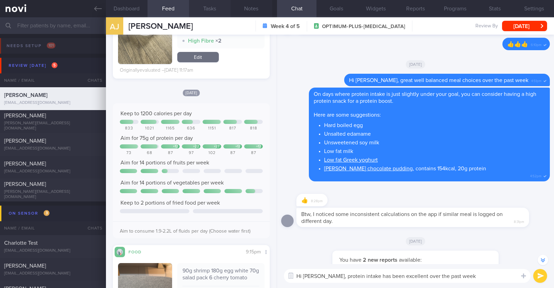
paste textarea "💪"
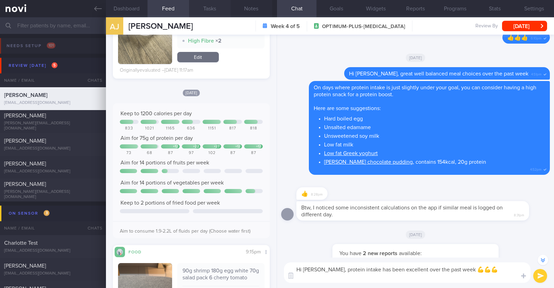
scroll to position [-136, 0]
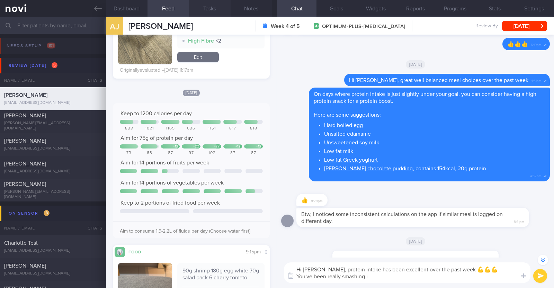
type textarea "Hi Aidah, protein intake has been excellent over the past week 💪💪💪 You've been …"
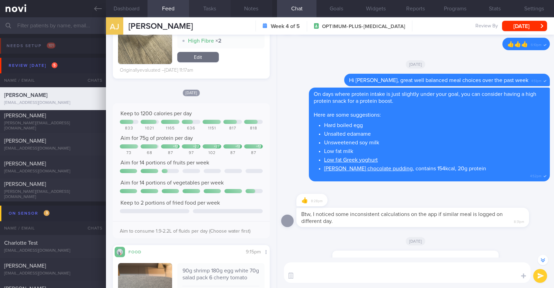
scroll to position [0, 0]
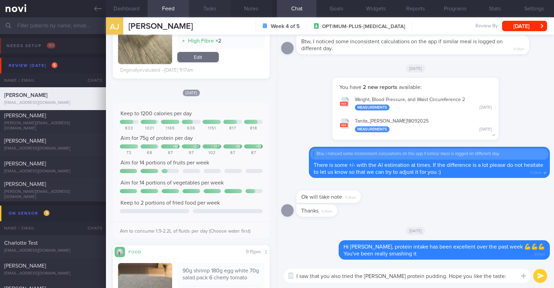
type textarea "I saw that you also tried the Arla protein pudding. Hope you like the taste:)"
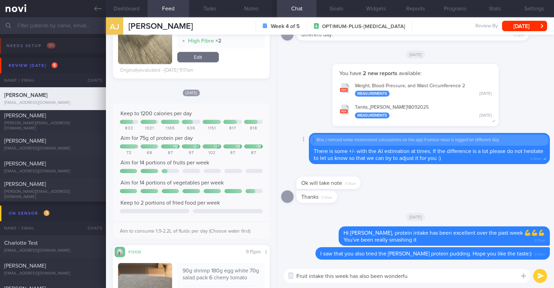
type textarea "Fruit intake this week has also been wonderful"
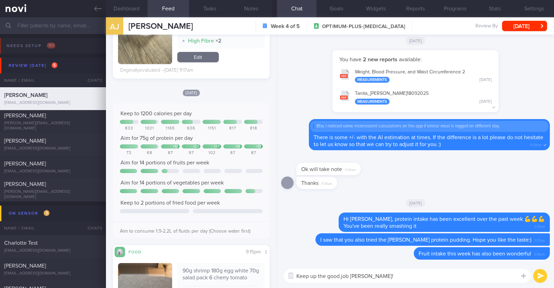
click at [351, 277] on textarea "Keep up the good job Aidah!" at bounding box center [407, 276] width 246 height 14
type textarea "Keep up the good work Aidah!"
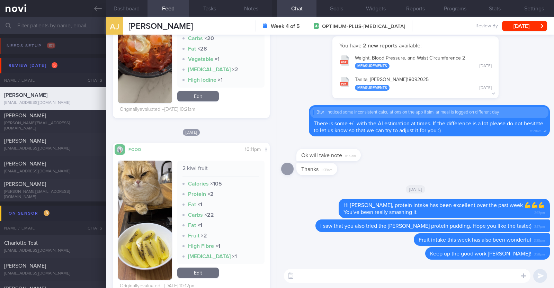
scroll to position [2380, 0]
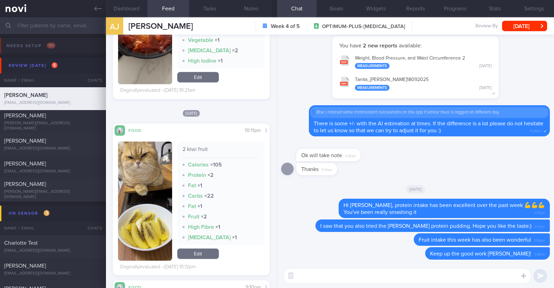
click at [140, 181] on button "button" at bounding box center [145, 201] width 54 height 119
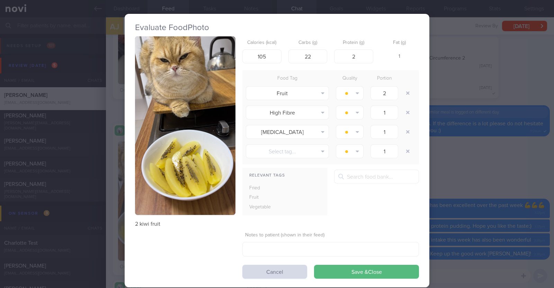
click at [109, 177] on div "Evaluate Food Photo 2 kiwi fruit Calories (kcal) 105 Carbs (g) 22 Protein (g) 2…" at bounding box center [277, 144] width 554 height 288
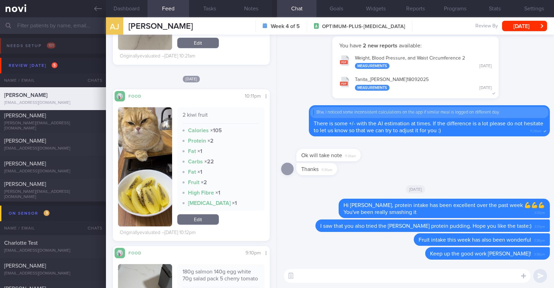
scroll to position [2395, 0]
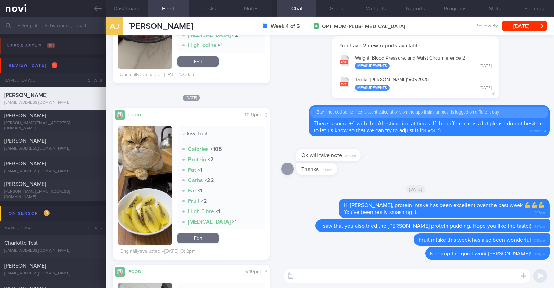
click at [320, 275] on textarea at bounding box center [407, 276] width 246 height 14
paste textarea "🤗"
type textarea "And btw, your cat is so cute!! 🤗"
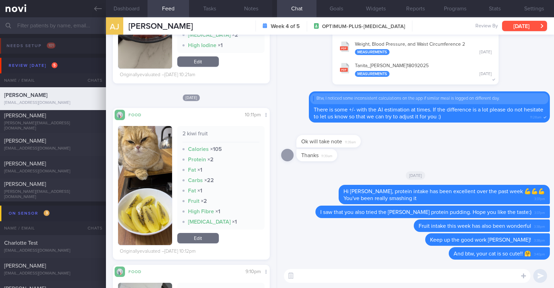
click at [512, 23] on button "[DATE]" at bounding box center [524, 26] width 45 height 10
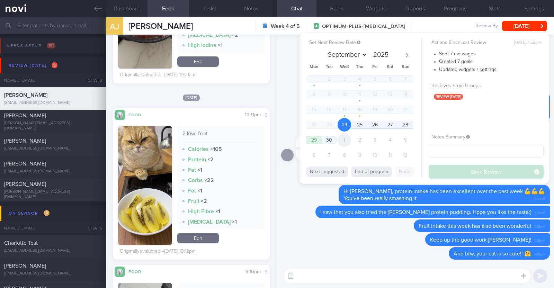
click at [343, 139] on span "1" at bounding box center [345, 140] width 14 height 14
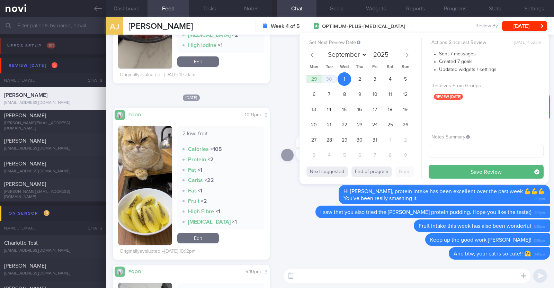
select select "9"
click at [434, 170] on button "Save Review" at bounding box center [486, 172] width 115 height 14
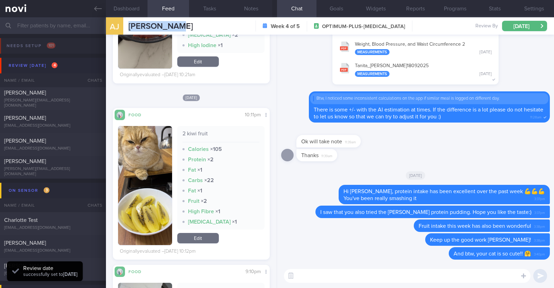
drag, startPoint x: 190, startPoint y: 25, endPoint x: 126, endPoint y: 20, distance: 64.9
click at [126, 20] on div "AJ Aidah Jamin Aidah Jamin aidahmj@gmail.com Week 4 of 5 OPTIMUM-PLUS-WEGOVY Re…" at bounding box center [330, 25] width 448 height 17
copy span "Aidah Jamin"
click at [446, 9] on button "Programs" at bounding box center [454, 8] width 39 height 17
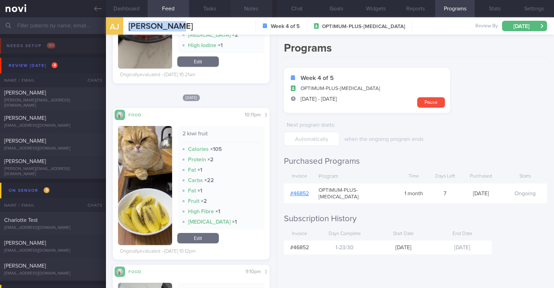
click at [260, 10] on button "Notes" at bounding box center [252, 8] width 42 height 17
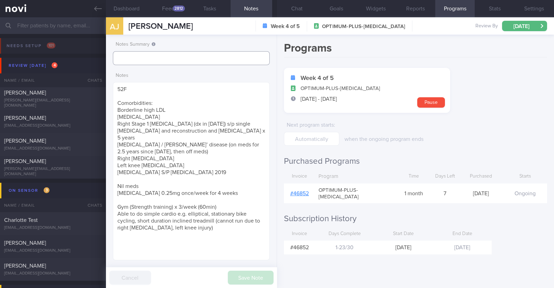
click at [190, 54] on input "text" at bounding box center [191, 58] width 157 height 14
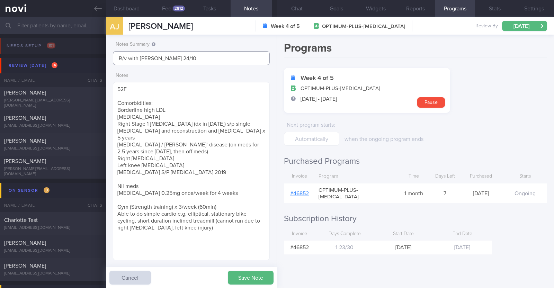
click at [143, 60] on input "R/v with DR Todd 24/10" at bounding box center [191, 58] width 157 height 14
click at [211, 61] on input "R/v with Dr Todd 24/10" at bounding box center [191, 58] width 157 height 14
type input "R/v with Dr Todd 24/10. R/v 1/10"
click at [245, 278] on button "Save Note" at bounding box center [251, 278] width 46 height 14
type input "R/v with Dr Todd 24/10. R/v 1/10"
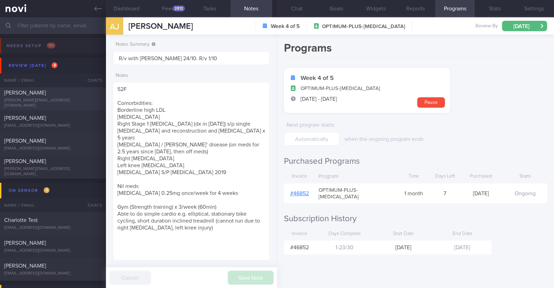
click at [63, 101] on div "[PERSON_NAME][EMAIL_ADDRESS][DOMAIN_NAME]" at bounding box center [53, 103] width 98 height 10
type textarea "48F Comorbidities: [MEDICAL_DATA] Anaemic ? HLD ? Blood sugar Nil meds [MEDICAL…"
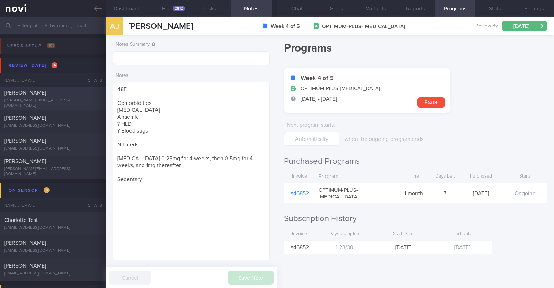
select select "8"
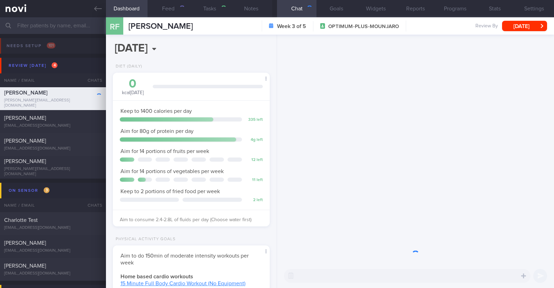
scroll to position [346087, 346028]
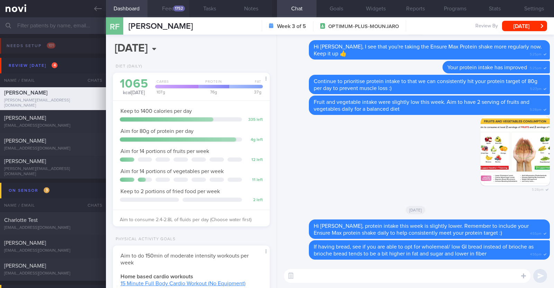
click at [180, 11] on div "1752" at bounding box center [179, 9] width 12 height 6
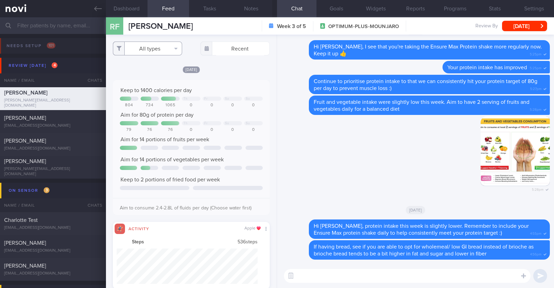
click at [157, 48] on button "All types" at bounding box center [147, 49] width 69 height 14
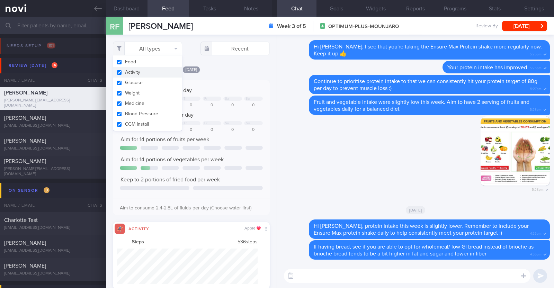
click at [147, 74] on button "Activity" at bounding box center [147, 72] width 69 height 10
checkbox input "false"
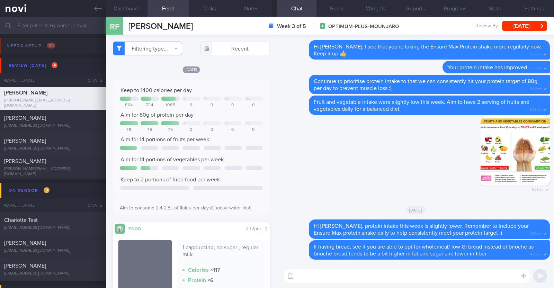
click at [240, 62] on div "Filtering type... Food Activity Glucose Weight Medicine Blood Pressure CGM Inst…" at bounding box center [191, 161] width 171 height 253
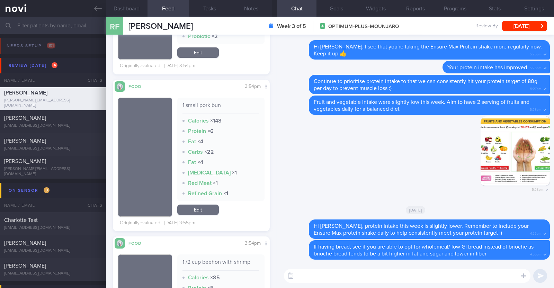
scroll to position [3635, 0]
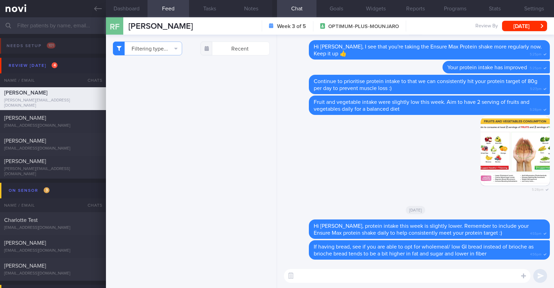
select select "8"
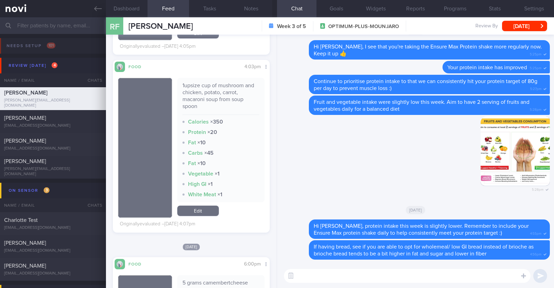
scroll to position [4500, 0]
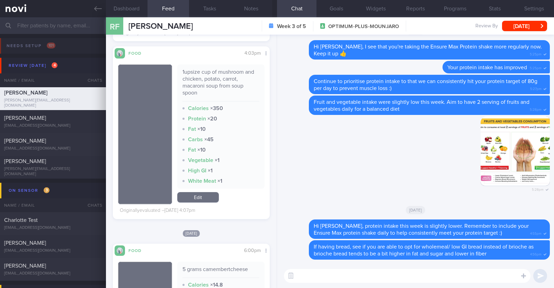
click at [362, 272] on textarea at bounding box center [407, 276] width 246 height 14
click at [301, 277] on textarea "HI Rowena," at bounding box center [407, 276] width 246 height 14
click at [327, 272] on textarea "Hi Rowena," at bounding box center [407, 276] width 246 height 14
paste textarea "💪"
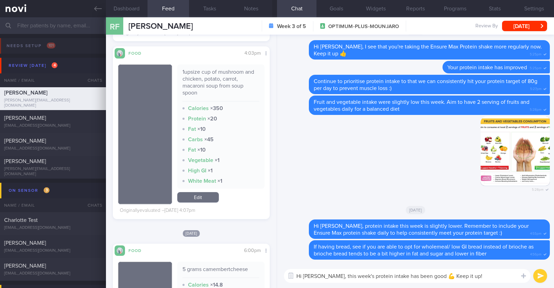
type textarea "Hi Rowena, this week's protein intake has been good 💪 Keep it up!!"
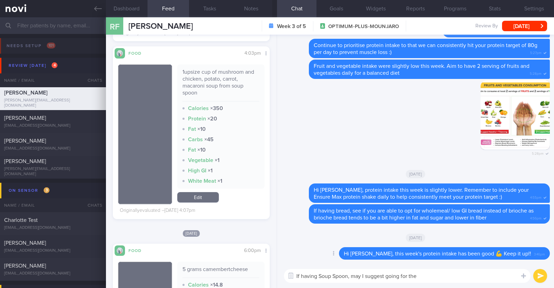
paste textarea "Tokyo chicken stew"
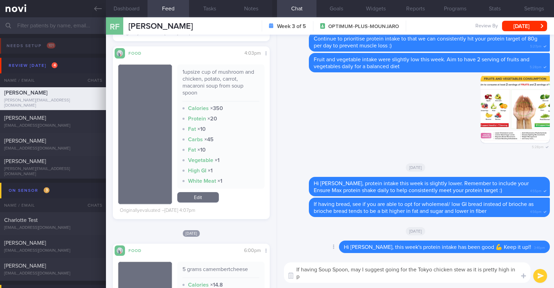
scroll to position [0, 0]
type textarea "If having Soup Spoon, may I suggest going for the Tokyo chicken stew as it is p…"
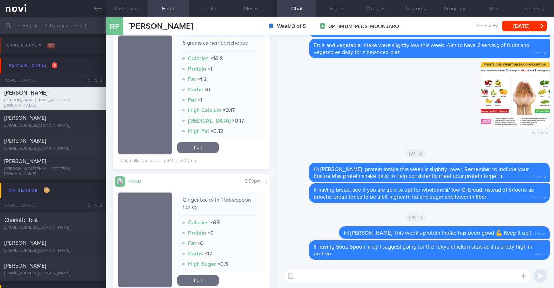
scroll to position [4846, 0]
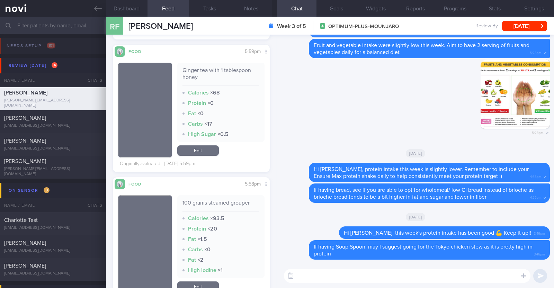
click at [357, 274] on textarea at bounding box center [407, 276] width 246 height 14
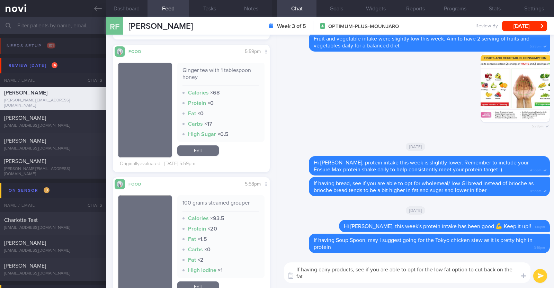
scroll to position [0, 0]
type textarea "If having dairy products, see if you are able to opt for the low fat option to …"
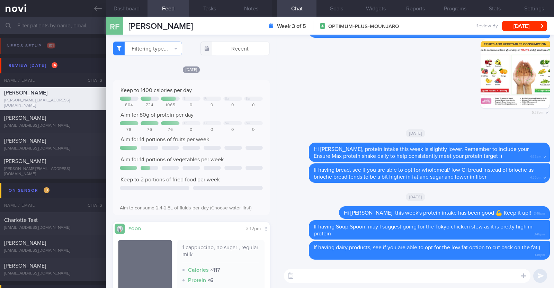
click at [354, 279] on textarea at bounding box center [407, 276] width 246 height 14
type textarea "Remember to have 2 serving of fruits daily for a balanced diet"
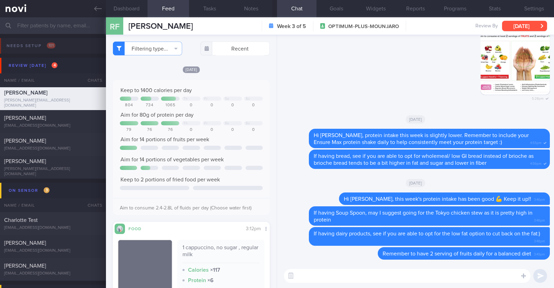
click at [530, 28] on button "Wed, 24 Sep" at bounding box center [524, 26] width 45 height 10
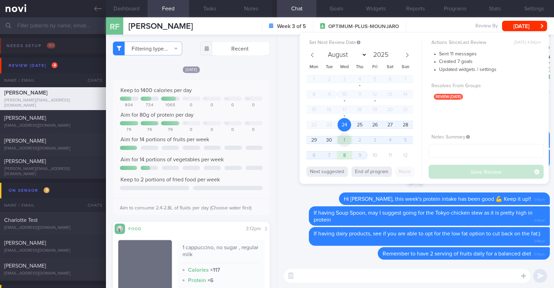
click at [349, 139] on span "1" at bounding box center [345, 140] width 14 height 14
select select "9"
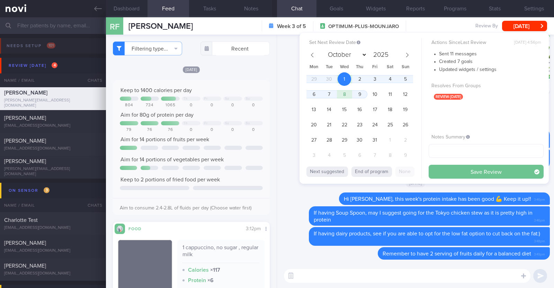
click at [472, 174] on button "Save Review" at bounding box center [486, 172] width 115 height 14
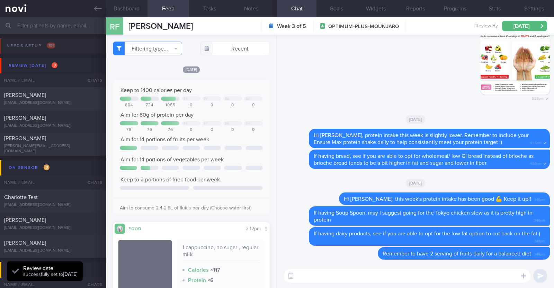
click at [64, 95] on div "Catherine Yue" at bounding box center [52, 95] width 96 height 7
type textarea "55F Comorbidities: High Blood Pressure High Cholesterol Fatty liver Medication:…"
select select "8"
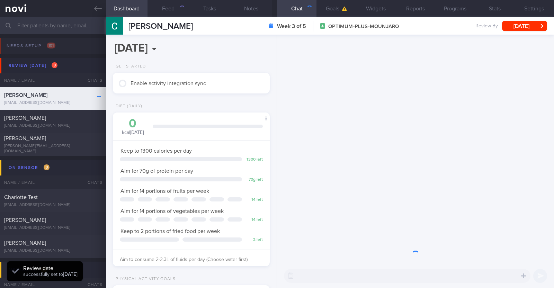
scroll to position [79, 138]
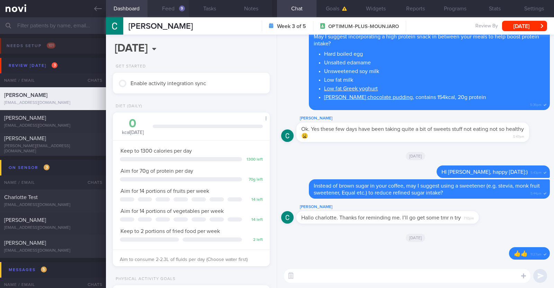
click at [180, 6] on div "9" at bounding box center [182, 9] width 6 height 6
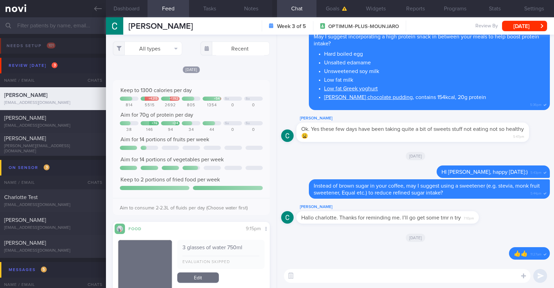
click at [226, 63] on div "All types Food Activity Glucose Weight Medicine Blood Pressure CGM Install Rece…" at bounding box center [191, 161] width 171 height 253
click at [346, 277] on textarea at bounding box center [407, 276] width 246 height 14
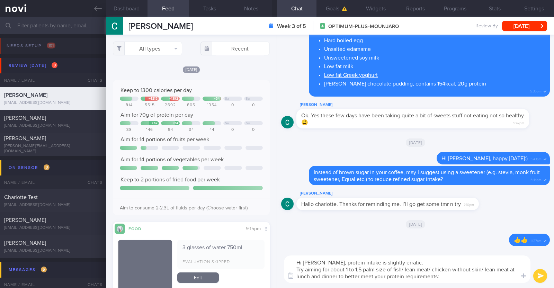
type textarea "Hi Catherine, protein intake is slightly erratic. Try aiming for about 1 to 1.5…"
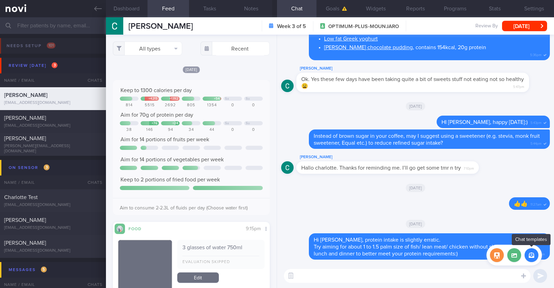
click at [528, 251] on button "button" at bounding box center [531, 255] width 14 height 14
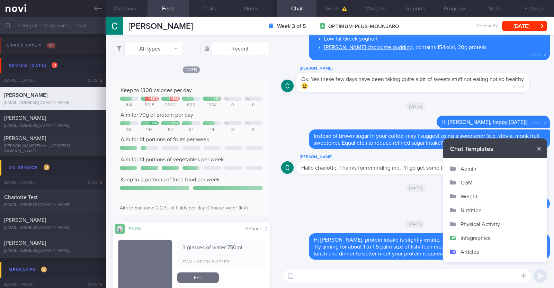
click at [476, 233] on button "Infographics" at bounding box center [495, 238] width 104 height 14
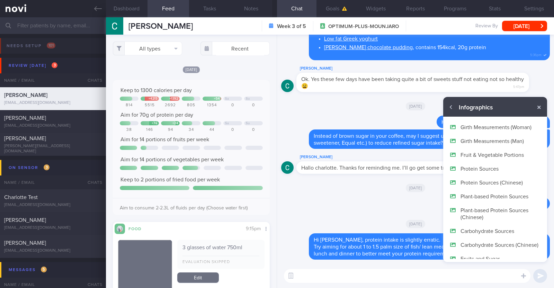
click at [479, 167] on button "Protein Sources" at bounding box center [495, 169] width 104 height 14
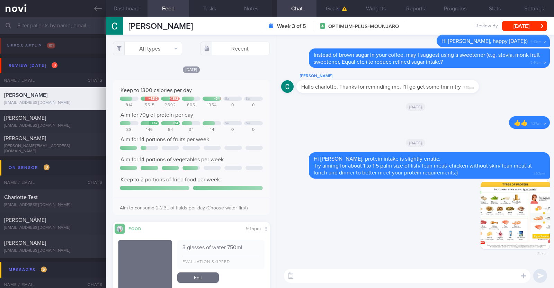
click at [422, 275] on textarea at bounding box center [407, 276] width 246 height 14
type textarea "Here's a little infographic to help"
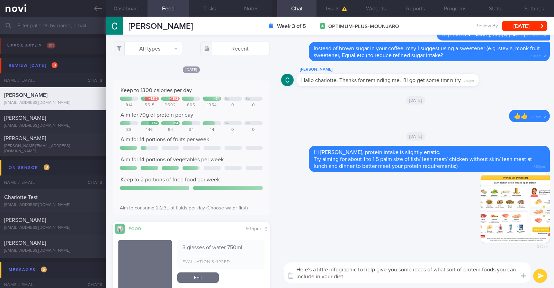
type textarea "Here's a little infographic to help give you some ideas of what sort of protein…"
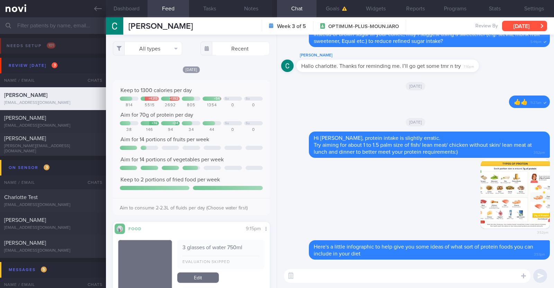
click at [523, 23] on button "[DATE]" at bounding box center [524, 26] width 45 height 10
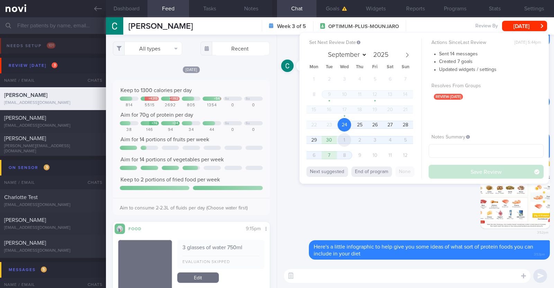
click at [344, 143] on span "1" at bounding box center [345, 140] width 14 height 14
select select "9"
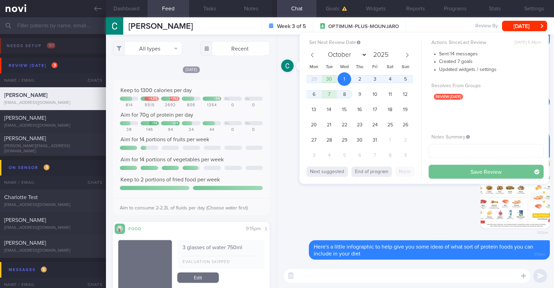
click at [453, 171] on button "Save Review" at bounding box center [486, 172] width 115 height 14
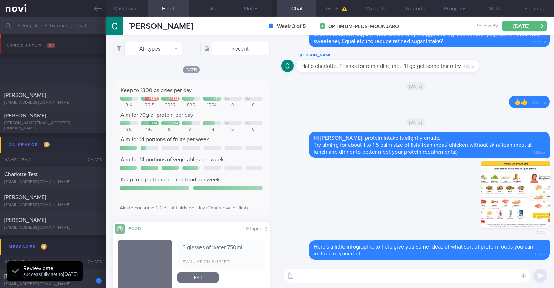
scroll to position [86, 0]
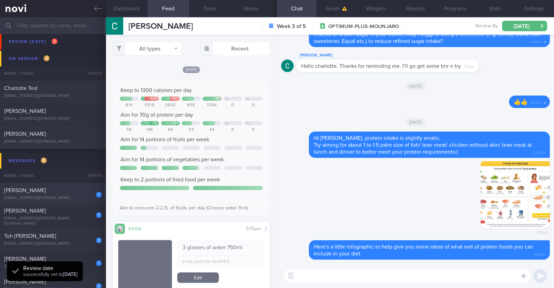
click at [67, 191] on div "[PERSON_NAME]" at bounding box center [52, 190] width 96 height 7
type textarea "[PERSON_NAME] friend 32M Nil PMHx/ Meds Running (Tempo - 30-40min, Recovery - 2…"
select select "8"
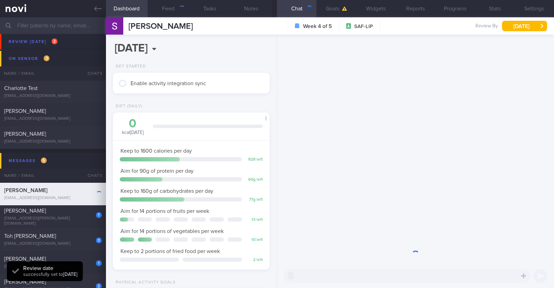
scroll to position [70, 140]
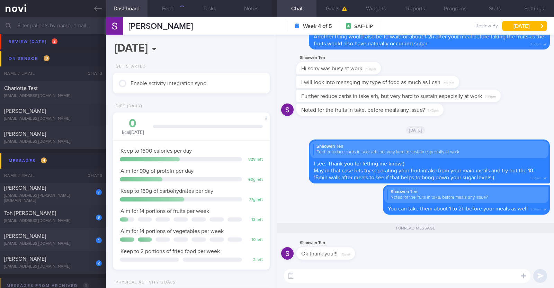
click at [38, 236] on span "[PERSON_NAME]" at bounding box center [25, 236] width 42 height 6
type textarea "22M Nil PMHx/ Meds Running x 2/week (20min)"
select select "9"
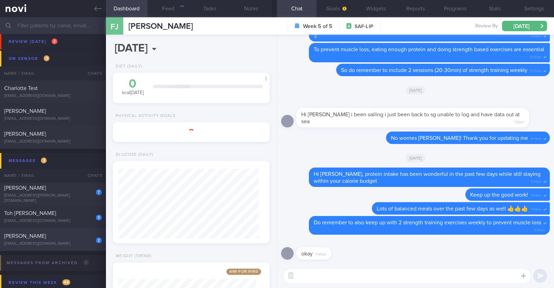
scroll to position [70, 140]
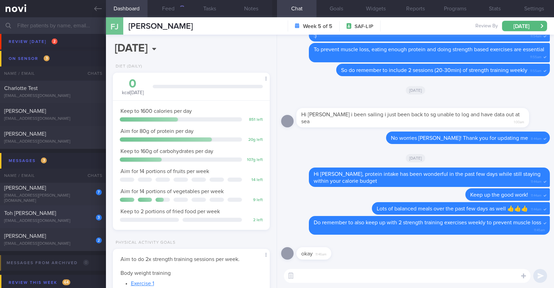
click at [49, 216] on div "Toh [PERSON_NAME]" at bounding box center [52, 213] width 96 height 7
type textarea "46M Comorbidities: HTN Mild HLD Previously had Bells palsy Sleep apnea with CPA…"
select select "8"
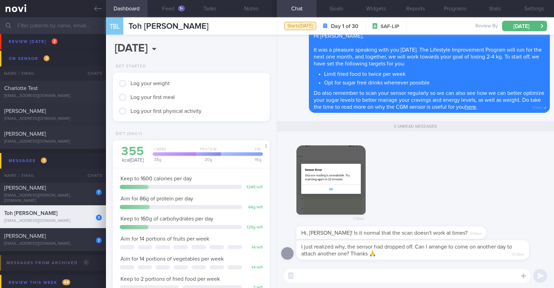
click at [382, 278] on textarea at bounding box center [407, 276] width 246 height 14
type textarea "O"
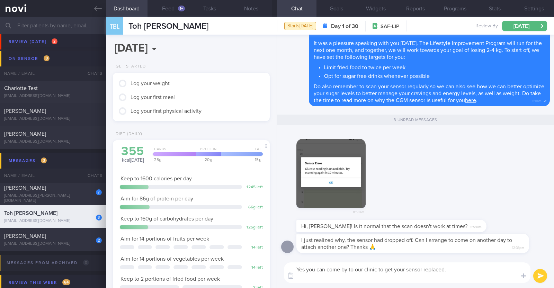
paste textarea "The clinic is open from Monday to Thursday, 9 AM to 6PM, and Friday, 9 AM to 5:…"
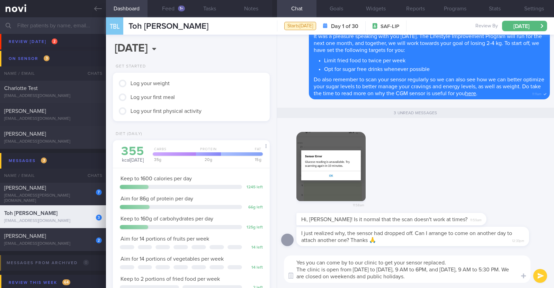
click at [447, 264] on textarea "Yes you can come by to our clinic to get your sensor replaced. The clinic is op…" at bounding box center [407, 268] width 246 height 27
type textarea "Yes you can come by to our clinic to get your sensor replaced. No appt is neede…"
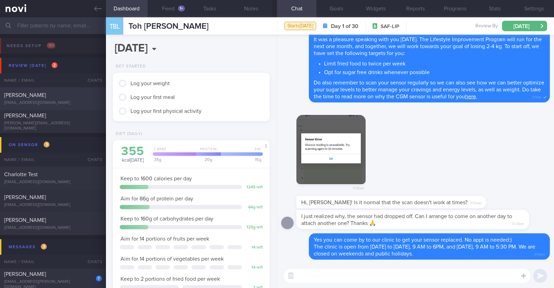
click at [65, 100] on div "therasalee2021@gmail.com" at bounding box center [53, 102] width 98 height 5
type textarea "52F Comorbidities: Hyperlipidemia - not on meds, not on f/up Left ACL tear, rig…"
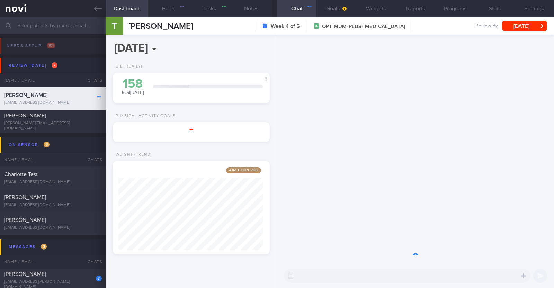
scroll to position [346087, 346028]
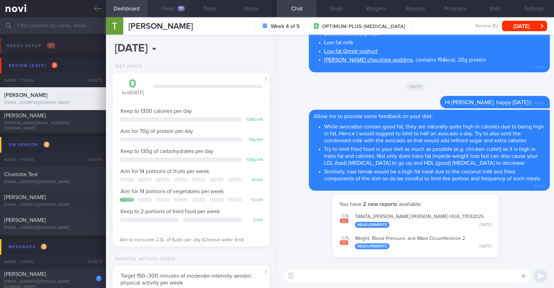
click at [163, 9] on button "Feed 111" at bounding box center [168, 8] width 42 height 17
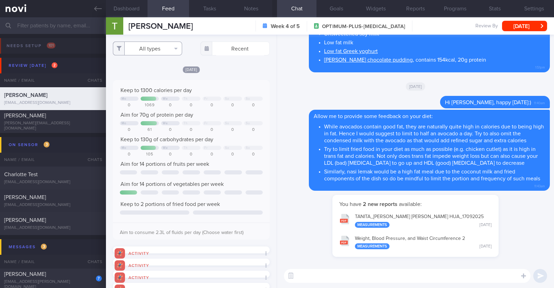
click at [149, 53] on button "All types" at bounding box center [147, 49] width 69 height 14
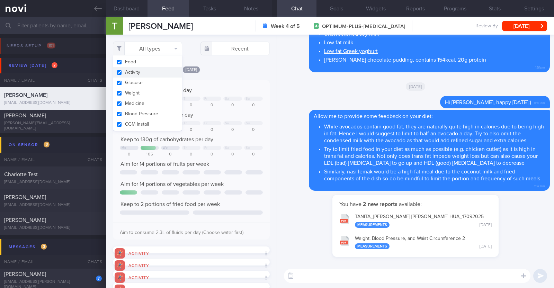
drag, startPoint x: 146, startPoint y: 78, endPoint x: 146, endPoint y: 72, distance: 5.2
click at [146, 72] on div "Food Activity Glucose Weight Medicine Blood Pressure CGM Install" at bounding box center [147, 93] width 69 height 76
click at [146, 72] on button "Activity" at bounding box center [147, 72] width 69 height 10
checkbox input "false"
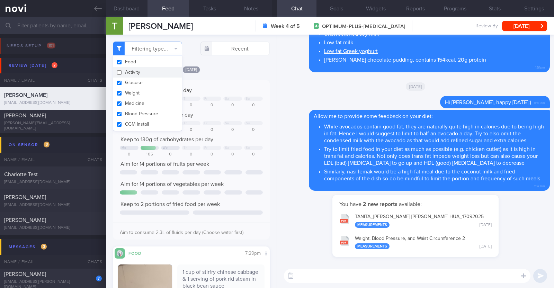
click at [227, 60] on div "Filtering type... Food Activity Glucose Weight Medicine Blood Pressure CGM Inst…" at bounding box center [191, 161] width 171 height 253
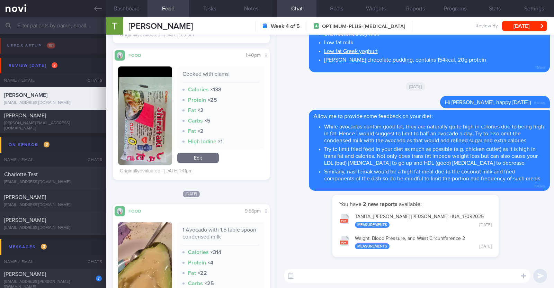
scroll to position [1255, 0]
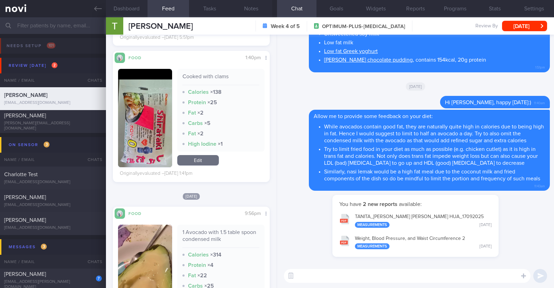
click at [327, 277] on textarea at bounding box center [407, 276] width 246 height 14
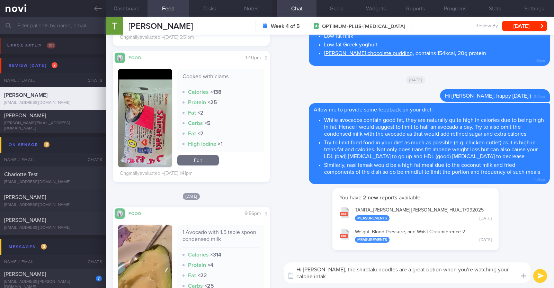
scroll to position [0, 0]
paste textarea "👍"
type textarea "Hi Therasa, the shirataki noodles are a great option when you're watching your …"
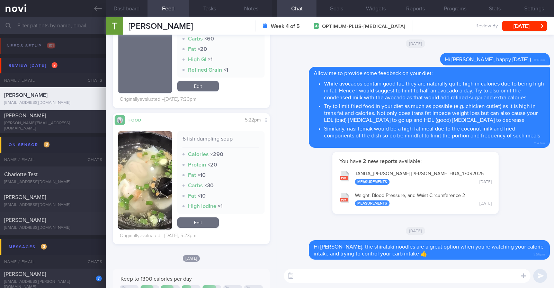
scroll to position [433, 0]
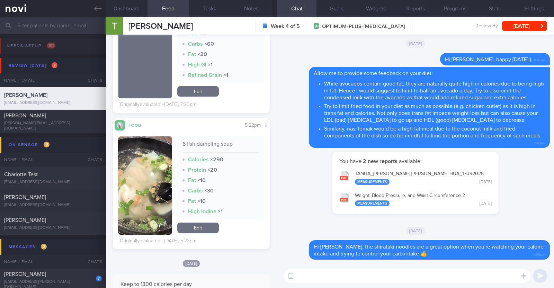
click at [315, 278] on textarea at bounding box center [407, 276] width 246 height 14
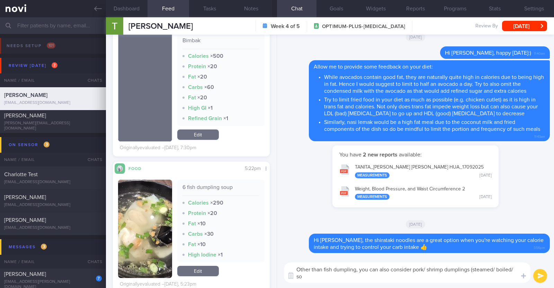
scroll to position [0, 0]
type textarea "Other than fish dumpling, you can also consider pork/ shrimp dumplings (steamed…"
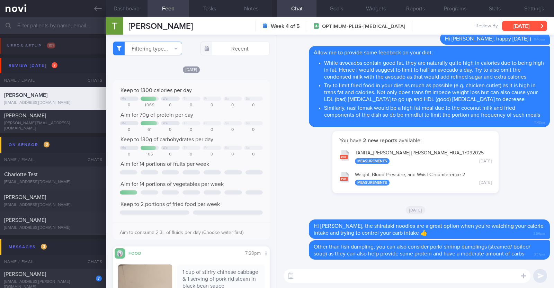
click at [510, 25] on button "[DATE]" at bounding box center [524, 26] width 45 height 10
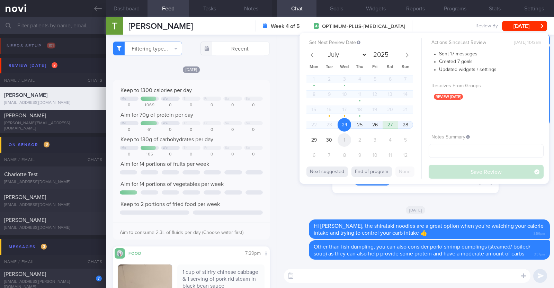
click at [341, 137] on span "1" at bounding box center [345, 140] width 14 height 14
select select "9"
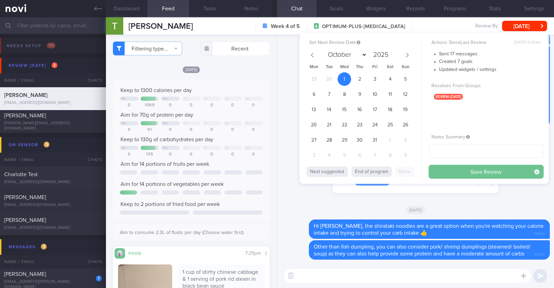
click at [441, 170] on button "Save Review" at bounding box center [486, 172] width 115 height 14
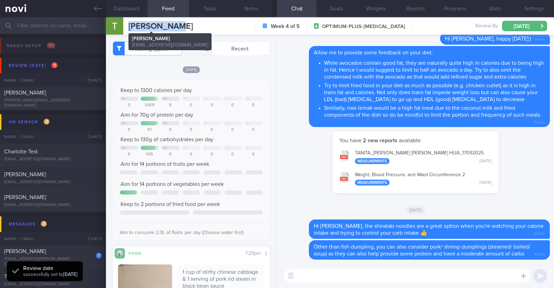
drag, startPoint x: 191, startPoint y: 29, endPoint x: 129, endPoint y: 29, distance: 62.0
click at [129, 29] on div "Therasa Lee Therasa Lee therasalee2021@gmail.com Week 4 of 5 OPTIMUM-PLUS-WEGOV…" at bounding box center [330, 25] width 448 height 17
copy span "Therasa Lee"
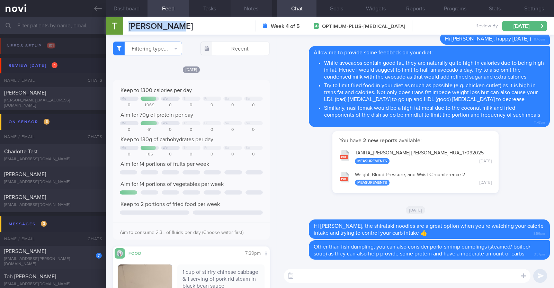
click at [256, 6] on button "Notes" at bounding box center [252, 8] width 42 height 17
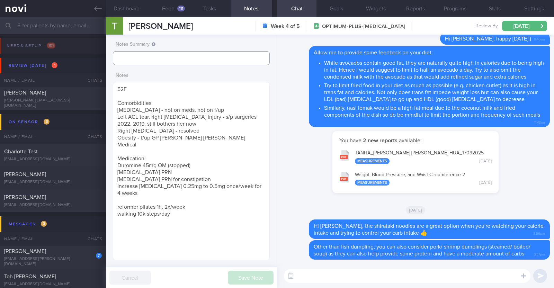
click at [198, 54] on input "text" at bounding box center [191, 58] width 157 height 14
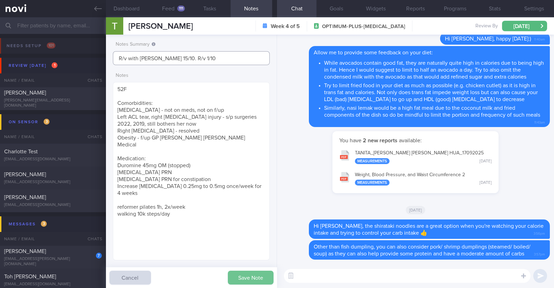
type input "R/v with DR Todd 15/10. R/v 1/10"
click at [237, 277] on button "Save Note" at bounding box center [251, 278] width 46 height 14
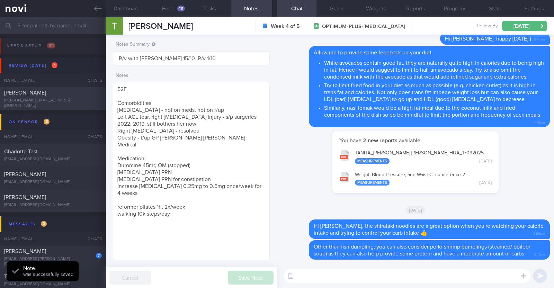
click at [69, 96] on div "[PERSON_NAME]" at bounding box center [52, 92] width 96 height 7
type input "r/v 24/9"
type textarea "44F Comorbidities: [MEDICAL_DATA] HLD [MEDICAL_DATA] (2-3 weekly injections) Ni…"
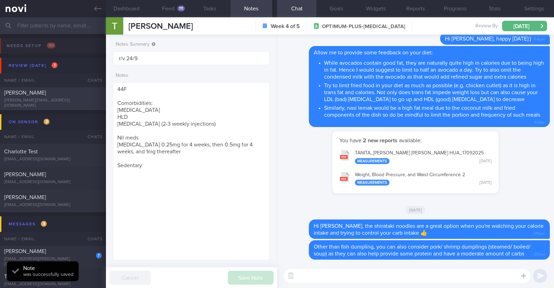
select select "8"
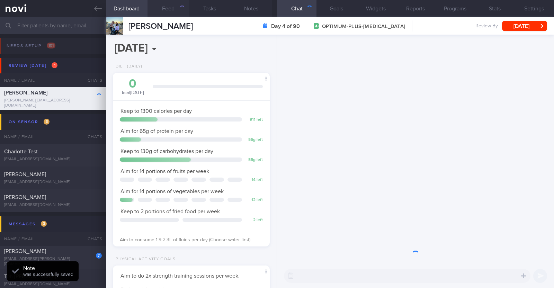
scroll to position [79, 138]
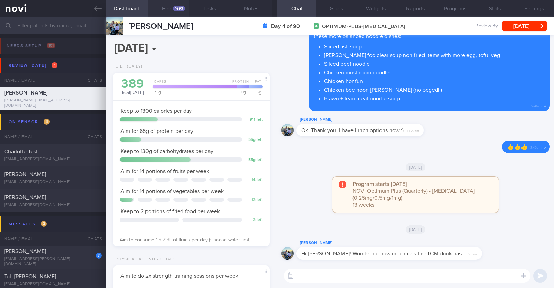
click at [167, 11] on button "Feed 1693" at bounding box center [168, 8] width 42 height 17
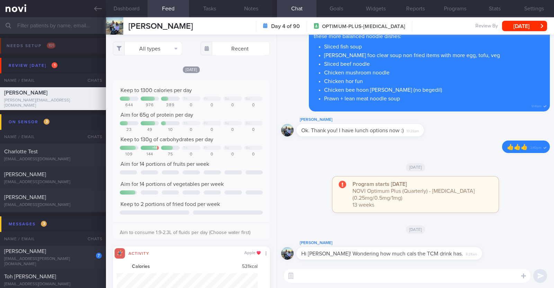
scroll to position [35, 141]
click at [164, 47] on button "All types" at bounding box center [147, 49] width 69 height 14
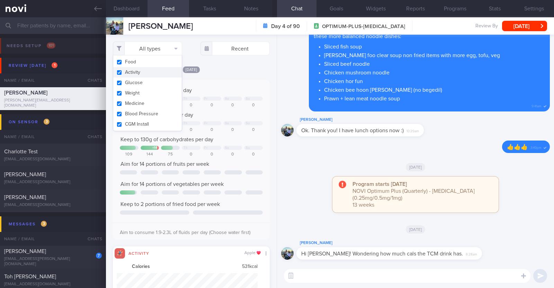
click at [154, 74] on button "Activity" at bounding box center [147, 72] width 69 height 10
checkbox input "false"
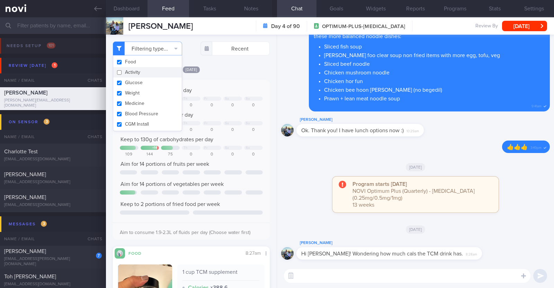
click at [261, 73] on div "Today Keep to 1300 calories per day Th Fr Sa Su 644 976 389 0 0 0 0 Aim for 65g…" at bounding box center [191, 216] width 157 height 301
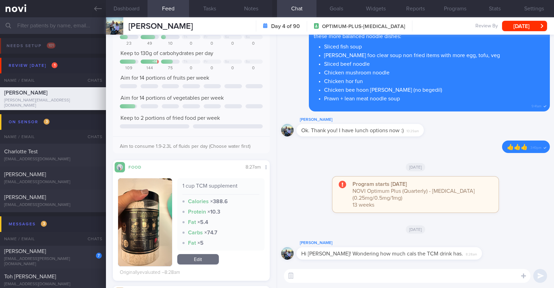
scroll to position [130, 0]
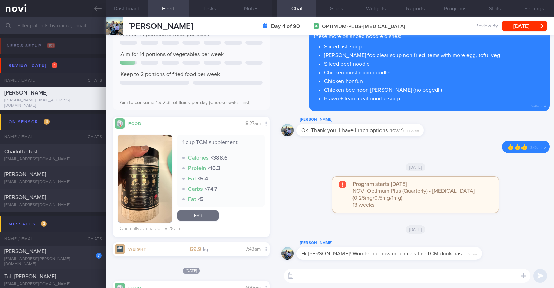
click at [140, 181] on button "button" at bounding box center [145, 179] width 54 height 88
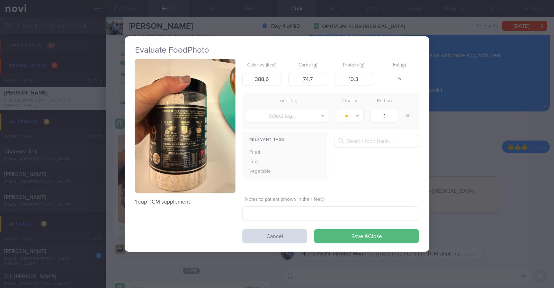
click at [204, 166] on img "button" at bounding box center [185, 126] width 100 height 134
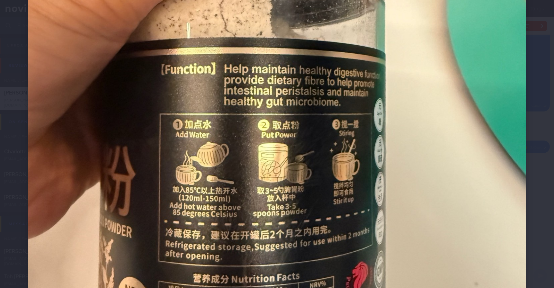
scroll to position [346, 0]
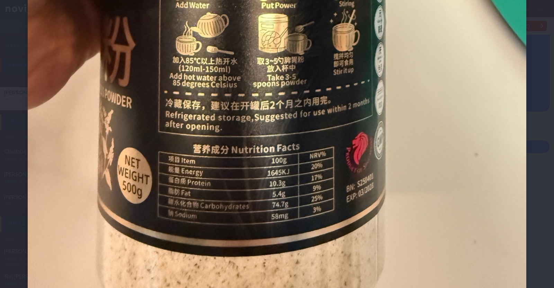
click at [530, 106] on div at bounding box center [277, 14] width 554 height 720
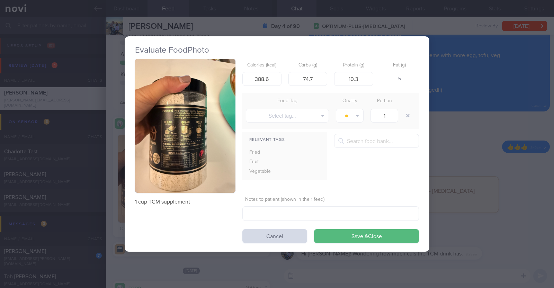
click at [492, 182] on div "Evaluate Food Photo 1 cup TCM supplement Calories (kcal) 388.6 Carbs (g) 74.7 P…" at bounding box center [277, 144] width 554 height 288
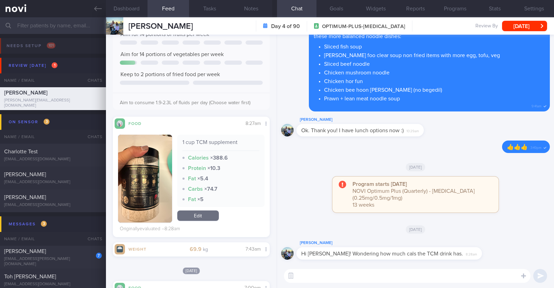
click at [359, 278] on textarea at bounding box center [407, 276] width 246 height 14
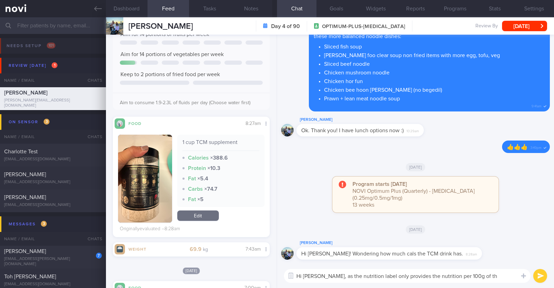
click at [473, 274] on textarea "Hi Michell, as the nutrition label only provides the nutrition per 100g of th e…" at bounding box center [407, 276] width 246 height 14
click at [515, 271] on textarea "Hi Michell, as the nutrition label only provides the nutrition per 100g of the …" at bounding box center [407, 276] width 246 height 14
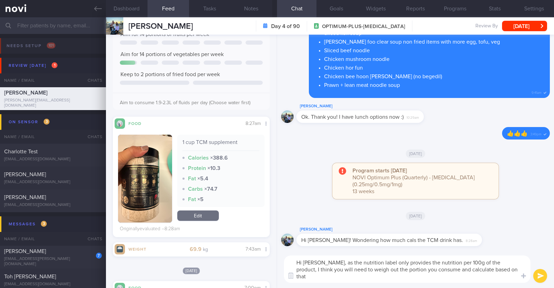
click at [155, 181] on button "button" at bounding box center [145, 179] width 54 height 88
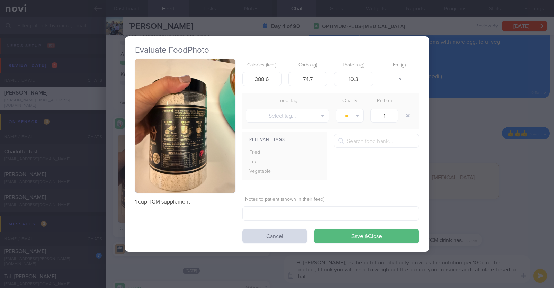
click at [191, 166] on button "button" at bounding box center [185, 126] width 100 height 134
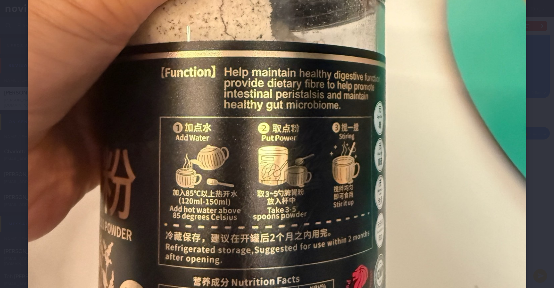
scroll to position [260, 0]
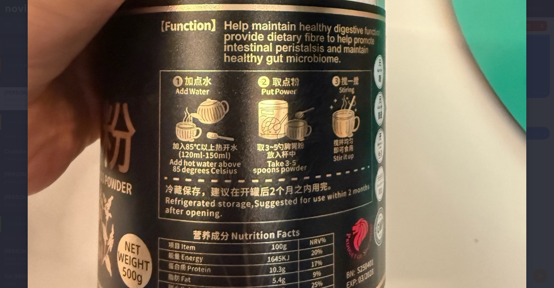
click at [529, 144] on div at bounding box center [277, 100] width 554 height 720
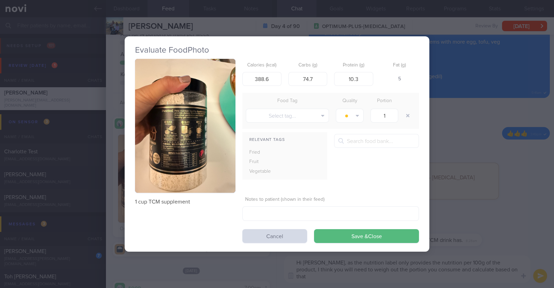
click at [469, 162] on div "Evaluate Food Photo 1 cup TCM supplement Calories (kcal) 388.6 Carbs (g) 74.7 P…" at bounding box center [277, 144] width 554 height 288
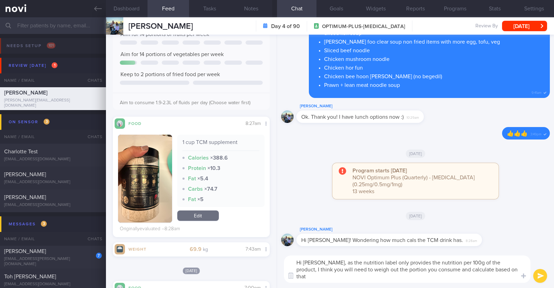
click at [348, 278] on textarea "Hi Michell, as the nutrition label only provides the nutrition per 100g of the …" at bounding box center [407, 268] width 246 height 27
click at [407, 276] on textarea "Hi Michell, as the nutrition label only provides the nutrition per 100g of the …" at bounding box center [407, 268] width 246 height 27
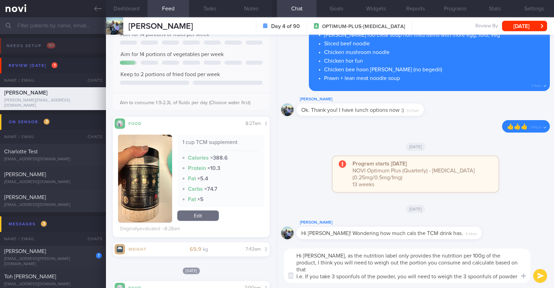
click at [324, 255] on textarea "Hi Michell, as the nutrition label only provides the nutrition per 100g of the …" at bounding box center [407, 266] width 246 height 34
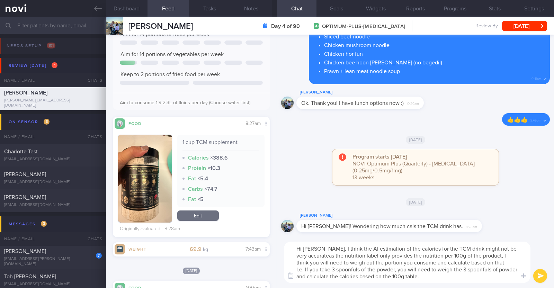
type textarea "Hi Michell, I think the AI estimation of the calories for the TCM drink might n…"
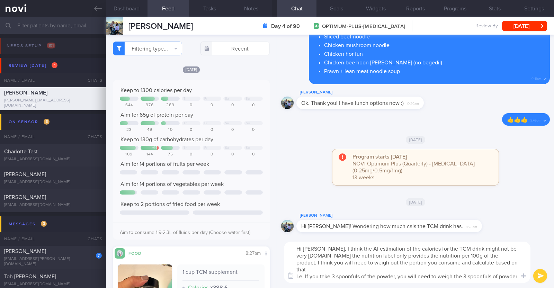
select select "8"
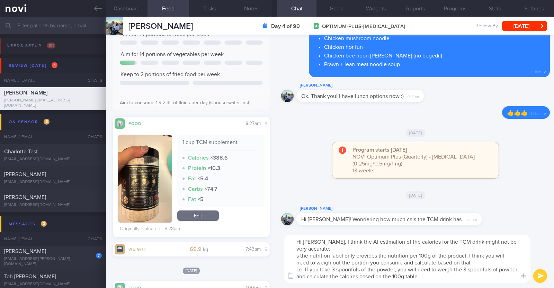
type textarea "Hi [PERSON_NAME], I think the AI estimation of the calories for the TCM drink m…"
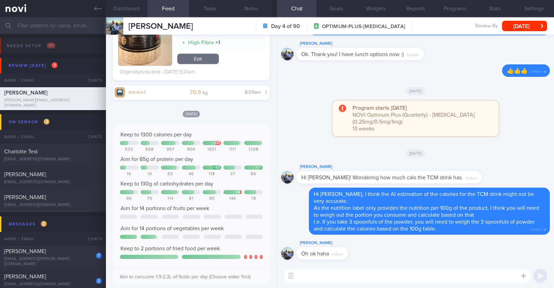
scroll to position [1601, 0]
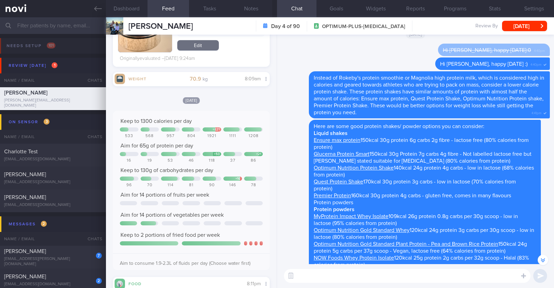
click at [362, 280] on textarea at bounding box center [407, 276] width 246 height 14
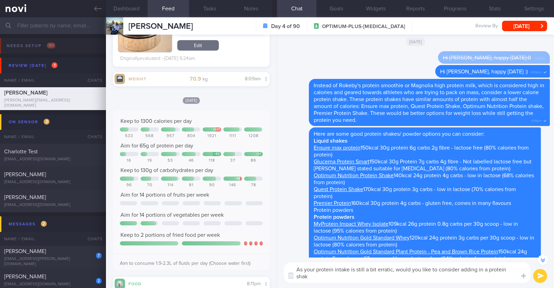
scroll to position [0, 0]
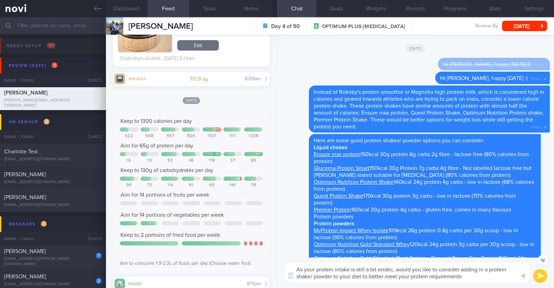
type textarea "As your protein intake is still a bit erratic, would you like to consider addin…"
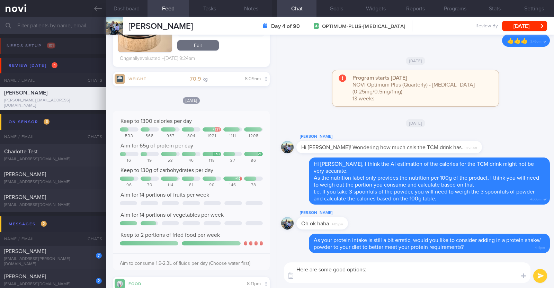
paste textarea "*Liquid shakes* [Ensure max protein]([URL][DOMAIN_NAME]) 150kcal 30g protein 6g…"
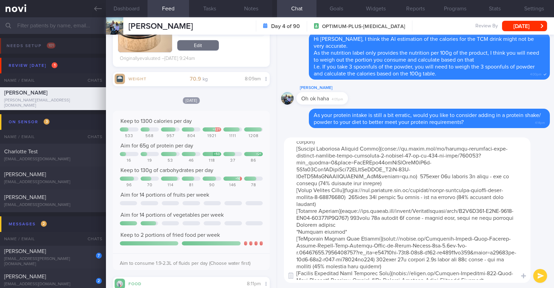
scroll to position [130, 0]
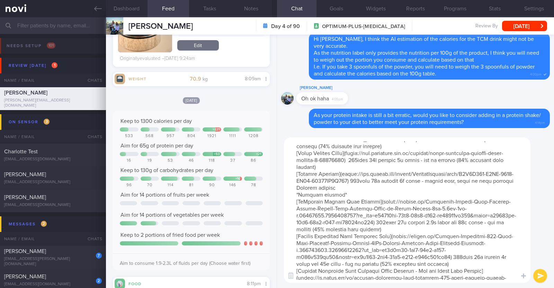
drag, startPoint x: 341, startPoint y: 199, endPoint x: 292, endPoint y: 203, distance: 49.3
click at [292, 203] on textarea at bounding box center [407, 209] width 246 height 145
type textarea "Here are some good options: *Liquid shakes* [Ensure max protein]([URL][DOMAIN_N…"
click at [542, 278] on button "submit" at bounding box center [540, 276] width 14 height 14
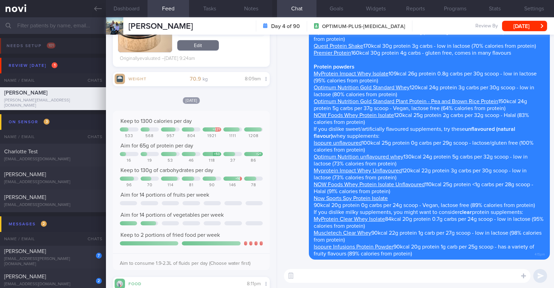
scroll to position [0, 0]
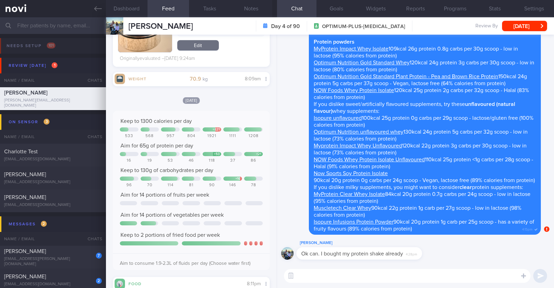
click at [318, 279] on textarea at bounding box center [407, 276] width 246 height 14
type textarea "That's great"
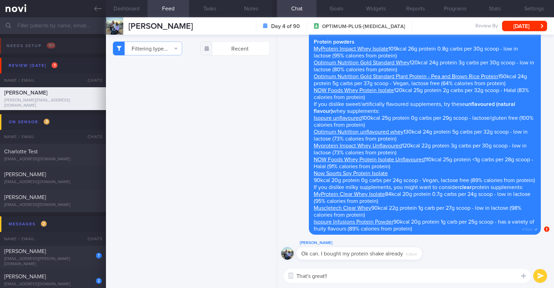
select select "8"
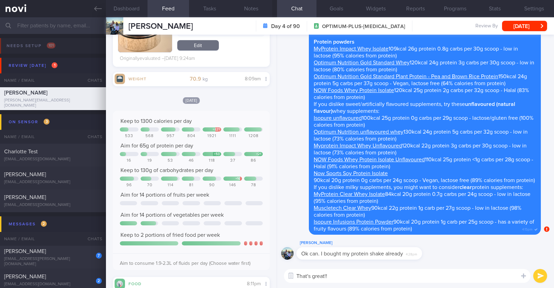
paste textarea "👍"
type textarea "That's great!! 👍"
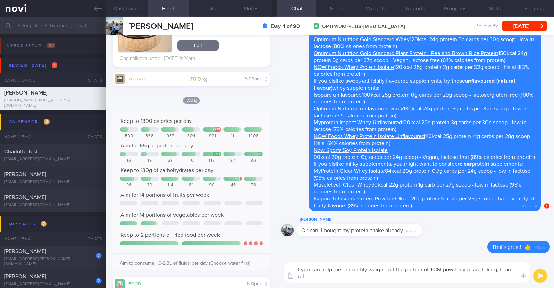
scroll to position [0, 0]
drag, startPoint x: 314, startPoint y: 276, endPoint x: 332, endPoint y: 274, distance: 18.8
click at [332, 274] on textarea "If you can help me to roughly weight out the portion of TCM powder you are taki…" at bounding box center [407, 272] width 246 height 20
drag, startPoint x: 449, startPoint y: 278, endPoint x: 402, endPoint y: 277, distance: 47.4
click at [402, 277] on textarea "If you can help me to roughly weight out the portion of TCM powder you are taki…" at bounding box center [407, 272] width 246 height 20
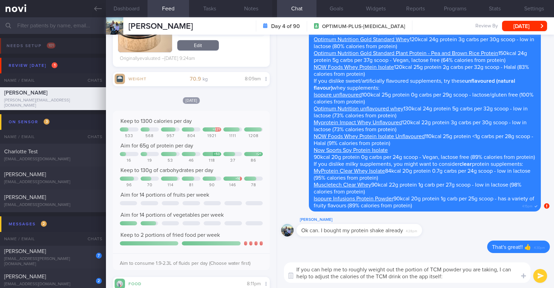
type textarea "If you can help me to roughly weight out the portion of TCM powder you are taki…"
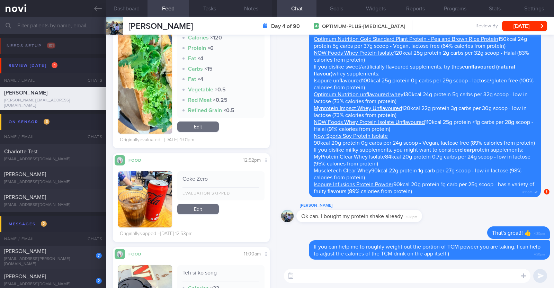
scroll to position [995, 0]
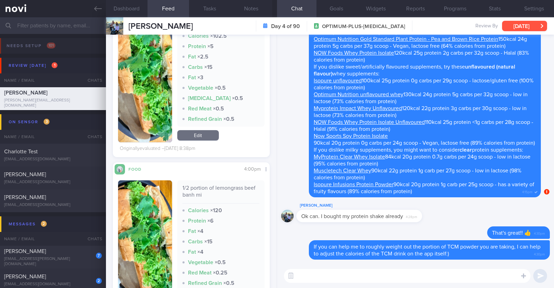
click at [521, 22] on button "Wed, 24 Sep" at bounding box center [524, 26] width 45 height 10
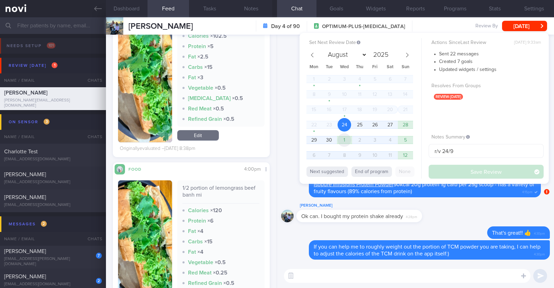
click at [347, 141] on span "1" at bounding box center [345, 140] width 14 height 14
select select "9"
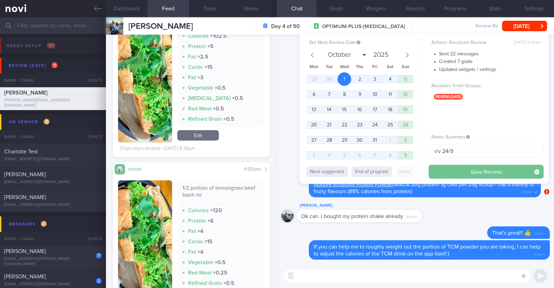
click at [447, 169] on button "Save Review" at bounding box center [486, 172] width 115 height 14
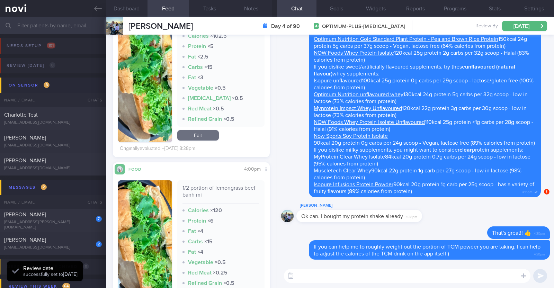
click at [531, 11] on button "Settings" at bounding box center [533, 8] width 39 height 17
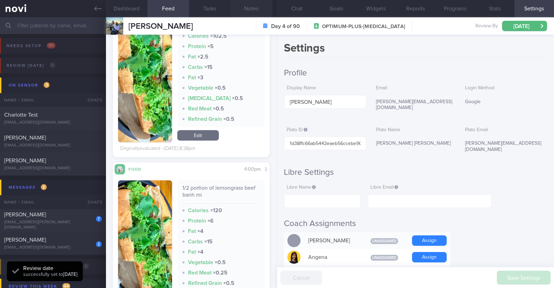
click at [262, 4] on button "Notes" at bounding box center [252, 8] width 42 height 17
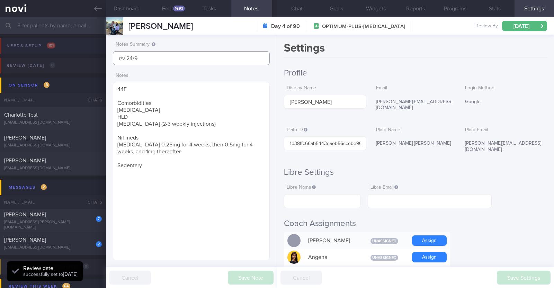
drag, startPoint x: 179, startPoint y: 54, endPoint x: 87, endPoint y: 53, distance: 91.4
click at [90, 50] on div "Patients New Users Coaches Assigned patients Assigned patients All active patie…" at bounding box center [277, 152] width 554 height 271
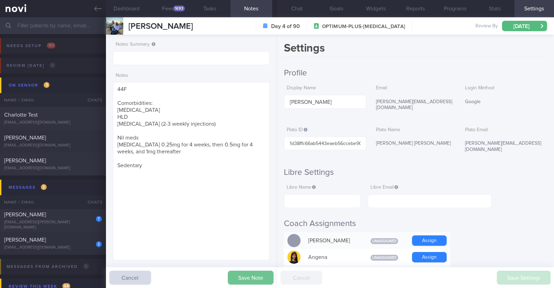
click at [252, 274] on button "Save Note" at bounding box center [251, 278] width 46 height 14
click at [55, 244] on div "2 Irshah Iraimi heyirshah@gmail.com" at bounding box center [53, 243] width 106 height 14
type input "r/v with Dr [PERSON_NAME] on 17/9. r/v 25/9"
type textarea "34M Co-morbidities: Dyslipidemia Hyperuricemia Nil meds Mounjaro 2.5mg wkly Sed…"
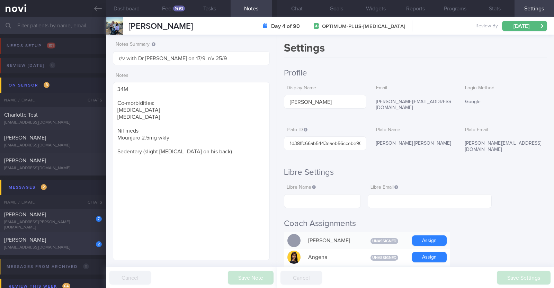
select select "8"
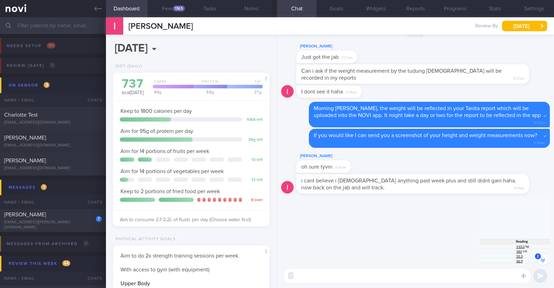
scroll to position [-559, 0]
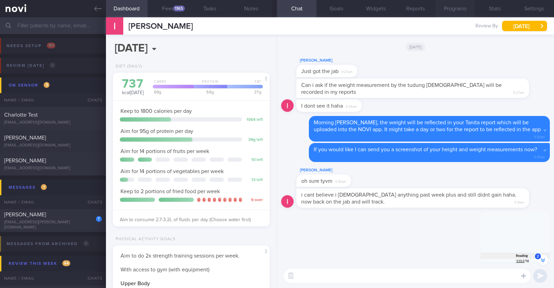
click at [460, 11] on button "Programs" at bounding box center [454, 8] width 39 height 17
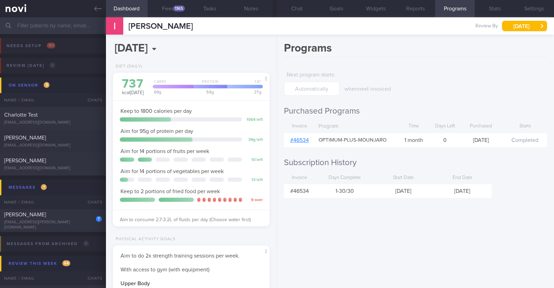
scroll to position [-539, 0]
click at [301, 141] on link "# 46534" at bounding box center [299, 140] width 19 height 6
click at [306, 6] on button "Chat" at bounding box center [296, 8] width 39 height 17
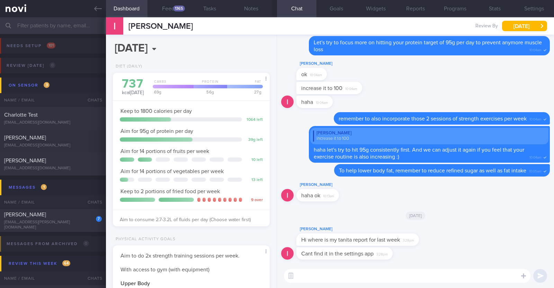
click at [381, 274] on textarea at bounding box center [407, 276] width 246 height 14
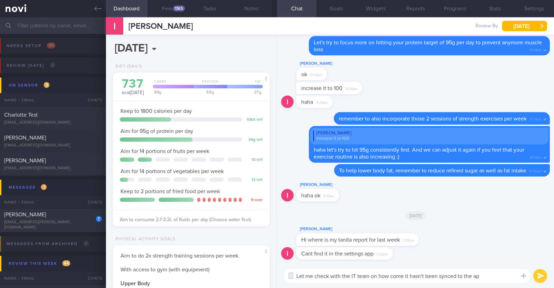
type textarea "Let me check with the IT team on how come it hasn't been synced to the app"
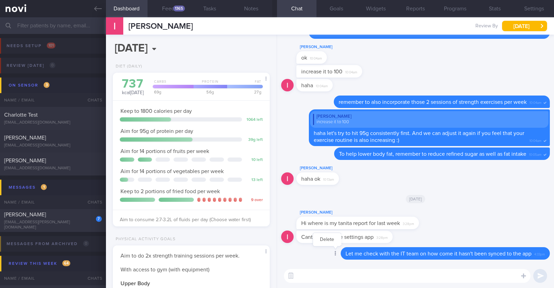
click at [330, 253] on div at bounding box center [335, 254] width 12 height 13
click at [324, 235] on button "Delete" at bounding box center [327, 239] width 28 height 10
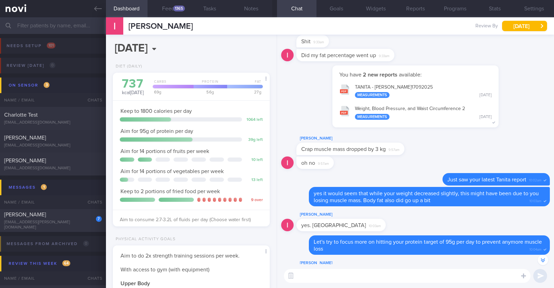
scroll to position [-259, 0]
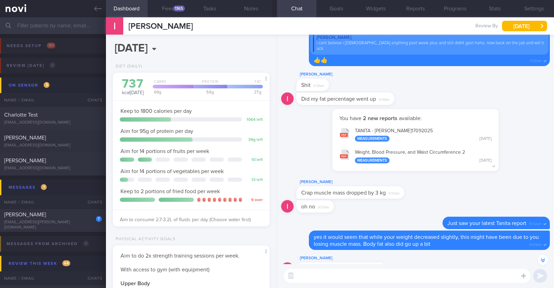
drag, startPoint x: 485, startPoint y: 118, endPoint x: 530, endPoint y: 114, distance: 45.5
click at [530, 114] on div "You have 2 new reports available: TANITA - IRSHAH BIN IRAIMI_ 17092025 Measurem…" at bounding box center [415, 143] width 269 height 69
drag, startPoint x: 489, startPoint y: 165, endPoint x: 483, endPoint y: 155, distance: 11.8
click at [524, 161] on div "You have 2 new reports available: TANITA - IRSHAH BIN IRAIMI_ 17092025 Measurem…" at bounding box center [415, 143] width 269 height 69
drag, startPoint x: 346, startPoint y: 117, endPoint x: 289, endPoint y: 117, distance: 57.5
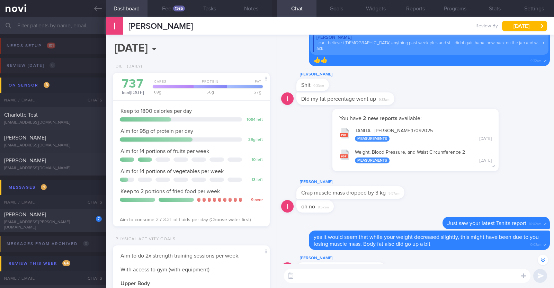
click at [289, 117] on div "You have 2 new reports available: TANITA - IRSHAH BIN IRAIMI_ 17092025 Measurem…" at bounding box center [415, 143] width 269 height 69
click at [372, 113] on div "You have 2 new reports available: TANITA - IRSHAH BIN IRAIMI_ 17092025 Measurem…" at bounding box center [415, 140] width 166 height 62
drag, startPoint x: 372, startPoint y: 113, endPoint x: 500, endPoint y: 113, distance: 127.7
click at [500, 113] on div "You have 2 new reports available: TANITA - IRSHAH BIN IRAIMI_ 17092025 Measurem…" at bounding box center [415, 143] width 269 height 69
click at [511, 98] on div "Did my fat percentage went up 9:33am" at bounding box center [415, 100] width 269 height 17
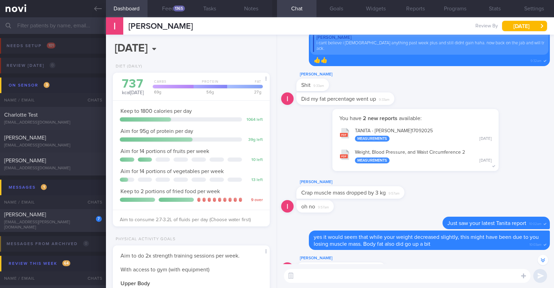
scroll to position [0, 0]
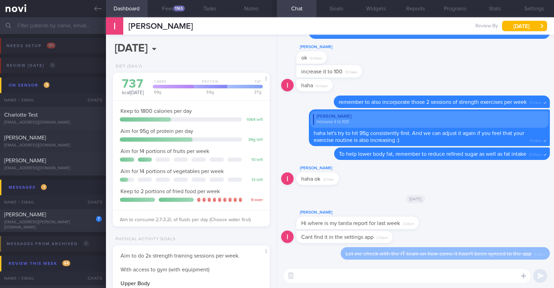
drag, startPoint x: 436, startPoint y: 271, endPoint x: 432, endPoint y: 272, distance: 3.7
click at [435, 271] on textarea at bounding box center [407, 276] width 246 height 14
click at [349, 275] on textarea "Hi Irshah, last week's Tanita report" at bounding box center [407, 276] width 246 height 14
click at [407, 277] on textarea "Hi Irshah, last week's (17 Sep) Tanita report" at bounding box center [407, 276] width 246 height 14
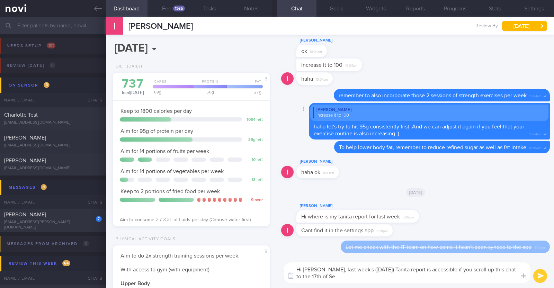
type textarea "Hi Irshah, last week's (17 Sep) Tanita report is accessible if you scroll up th…"
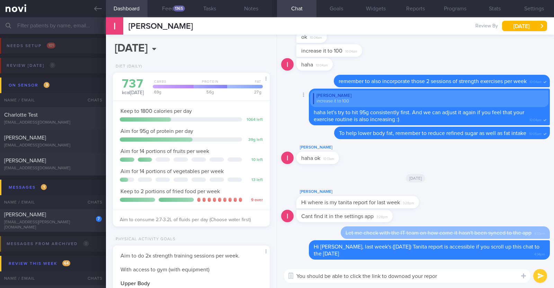
type textarea "You should be able to click the link to downoad your report"
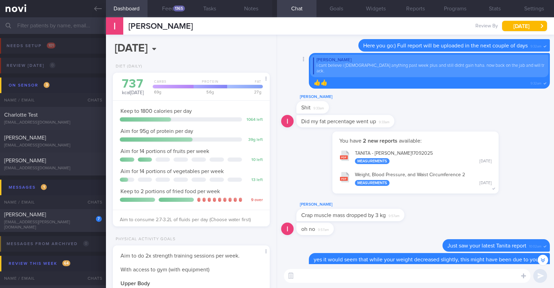
scroll to position [-303, 0]
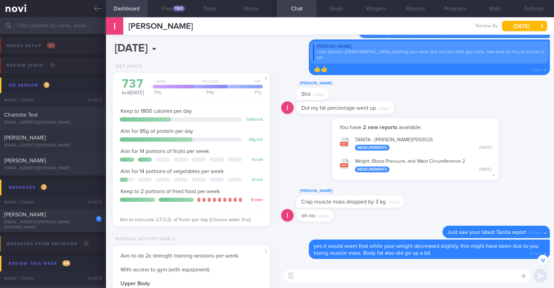
drag, startPoint x: 481, startPoint y: 125, endPoint x: 526, endPoint y: 122, distance: 45.1
click at [526, 122] on div "You have 2 new reports available: TANITA - IRSHAH BIN IRAIMI_ 17092025 Measurem…" at bounding box center [415, 152] width 269 height 69
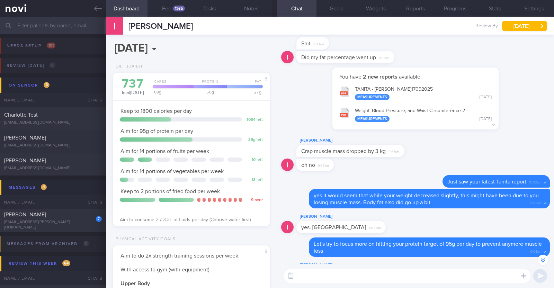
scroll to position [-353, 0]
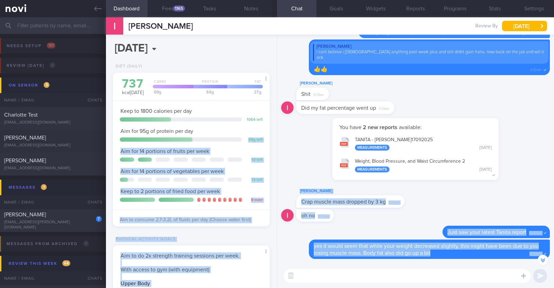
drag, startPoint x: 331, startPoint y: 125, endPoint x: 275, endPoint y: 122, distance: 55.8
click at [275, 123] on div "Dashboard Feed 1365 Tasks Notes Chat Goals Widgets Reports Programs Stats Setti…" at bounding box center [330, 152] width 448 height 271
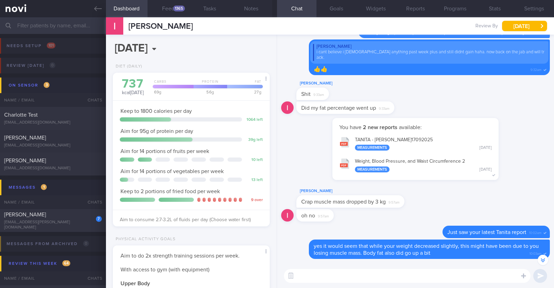
click at [296, 136] on div "You have 2 new reports available: TANITA - IRSHAH BIN IRAIMI_ 17092025 Measurem…" at bounding box center [415, 152] width 269 height 69
click at [78, 216] on div "[PERSON_NAME]" at bounding box center [52, 214] width 96 height 7
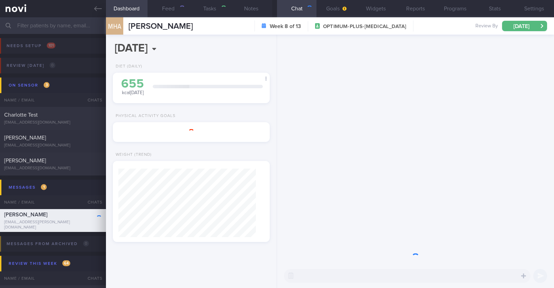
select select "9"
type textarea "34M Nil PMHx Wegovy 1.7mg then 2.4mg Weightlifting x3/week (70min) -2.5kg in 10…"
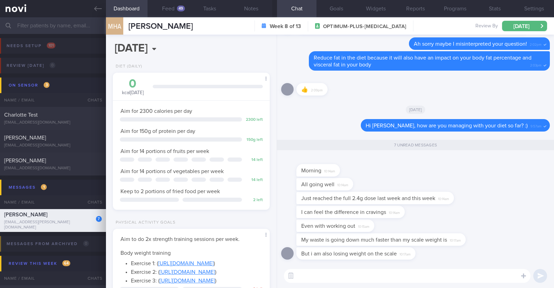
scroll to position [79, 138]
drag, startPoint x: 450, startPoint y: 199, endPoint x: 543, endPoint y: 196, distance: 93.2
click at [543, 196] on div "But i am also losing weight on the scale 10:17am My waste is going down much fa…" at bounding box center [415, 149] width 277 height 229
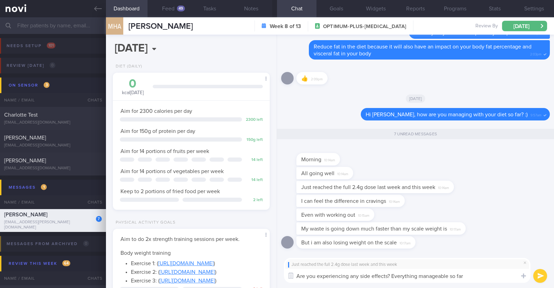
type textarea "Are you experiencing any side effects? Everything manageable so far?"
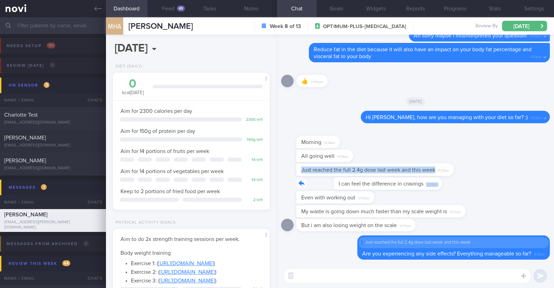
drag, startPoint x: 401, startPoint y: 181, endPoint x: 505, endPoint y: 176, distance: 105.0
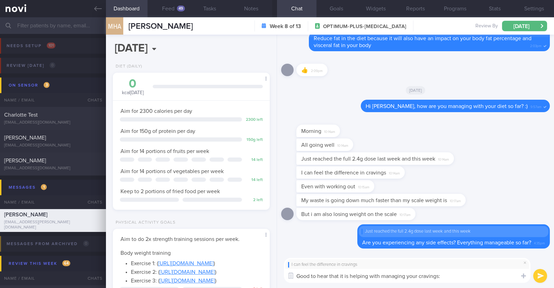
type textarea "Good to hear that it is helping with managing your cravings:)"
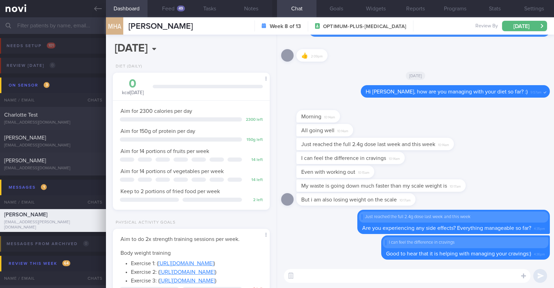
click at [476, 150] on div "Just reached the full 2.4g dose last week and this week 10:14am" at bounding box center [415, 145] width 269 height 14
click at [468, 114] on div "Morning 10:14am" at bounding box center [415, 113] width 269 height 22
select select "9"
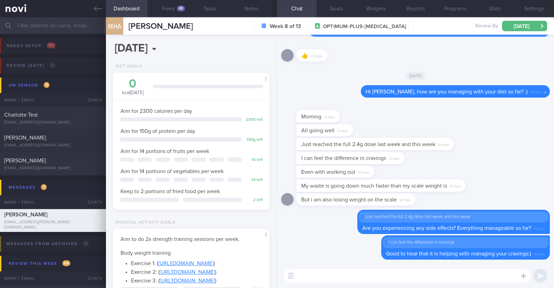
scroll to position [79, 138]
click at [101, 7] on icon at bounding box center [98, 9] width 8 height 8
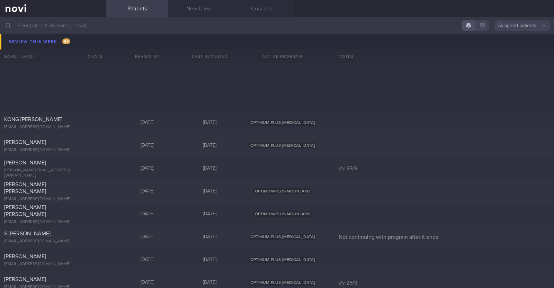
scroll to position [822, 0]
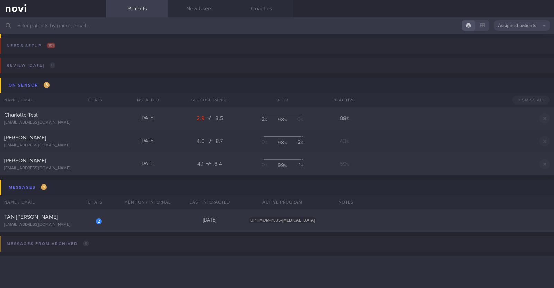
scroll to position [822, 0]
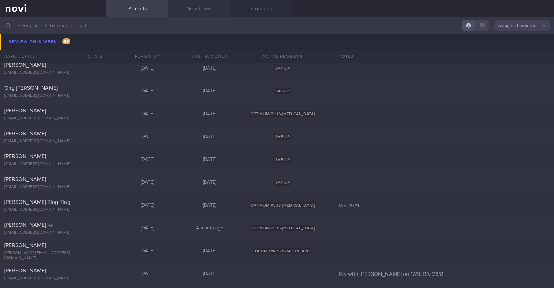
click at [208, 5] on link "New Users" at bounding box center [199, 8] width 62 height 17
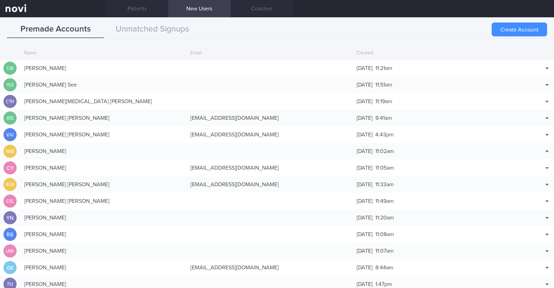
click at [516, 29] on button "Create Account" at bounding box center [519, 30] width 55 height 14
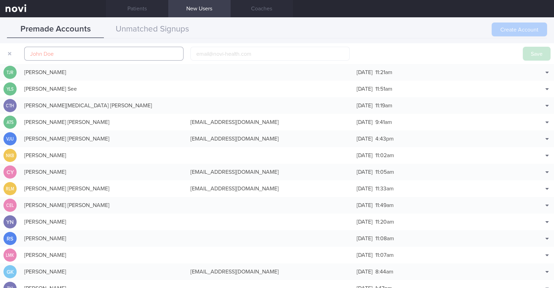
scroll to position [17, 0]
paste input "[PERSON_NAME]"
type input "Jamie Yeow"
click at [234, 50] on input "email" at bounding box center [269, 54] width 159 height 14
paste input "jamieyeow@gmail.com"
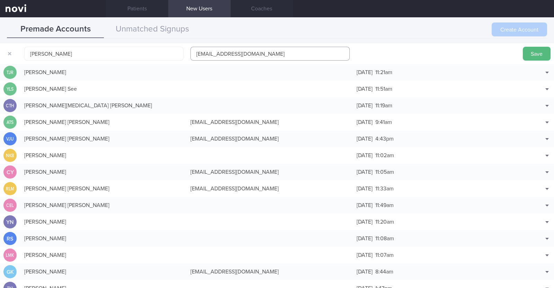
click at [218, 53] on input "jamieyeow@gmail.com" at bounding box center [269, 54] width 159 height 14
type input "jamieyeow1@gmail.com"
click at [528, 53] on button "Save" at bounding box center [537, 54] width 28 height 14
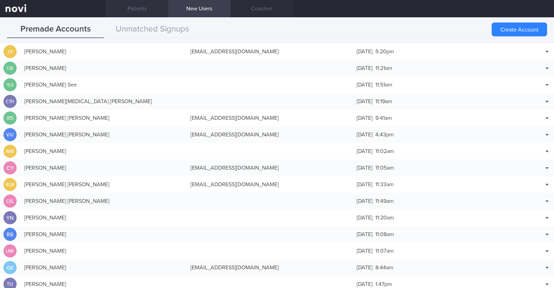
click at [143, 8] on link "Patients" at bounding box center [137, 8] width 62 height 17
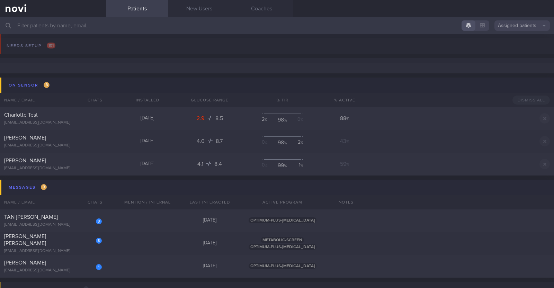
scroll to position [43, 0]
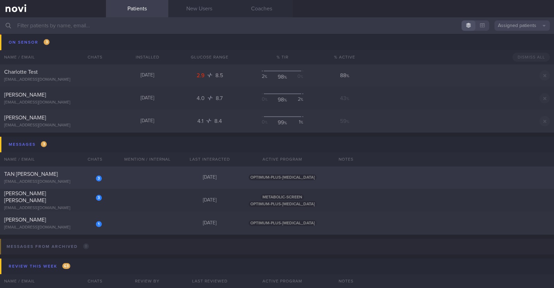
click at [134, 173] on div "3 TAN ABIGAEL PANLILIO abigaelptan@gmail.com 9 days ago OPTIMUM-PLUS-RYBELSUS" at bounding box center [277, 177] width 554 height 23
select select "8"
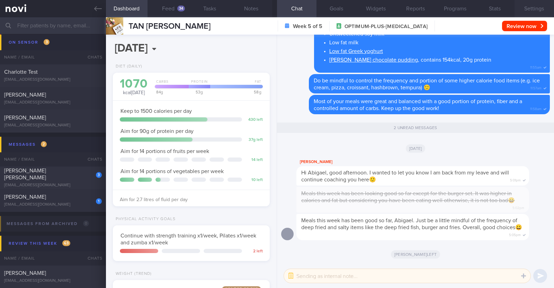
click at [540, 6] on button "Settings" at bounding box center [533, 8] width 39 height 17
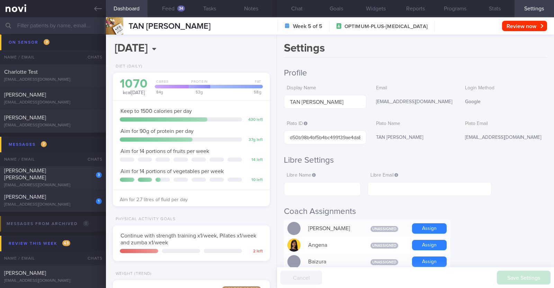
scroll to position [216, 0]
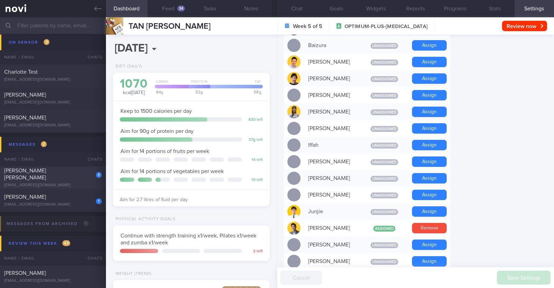
click at [60, 176] on div "VERONICA JOYCE UMALI BALADAD" at bounding box center [52, 174] width 96 height 14
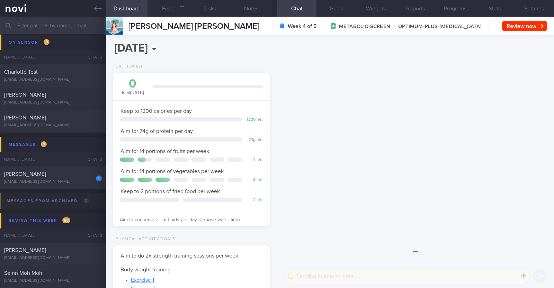
scroll to position [79, 138]
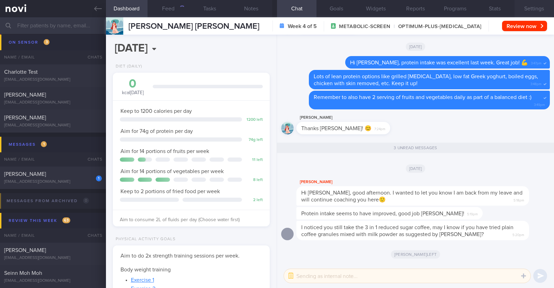
click at [538, 5] on button "Settings" at bounding box center [533, 8] width 39 height 17
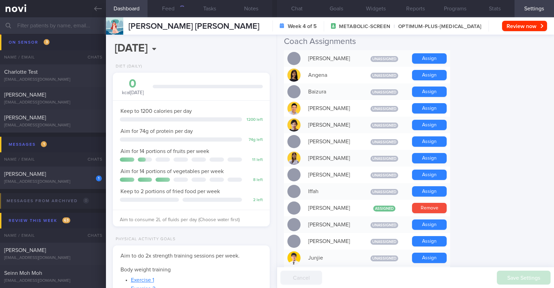
scroll to position [173, 0]
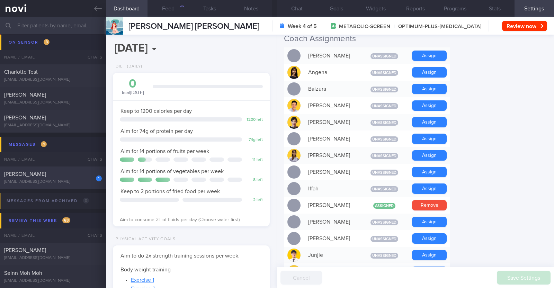
click at [73, 179] on div "syazana.y@gmail.com" at bounding box center [53, 181] width 98 height 5
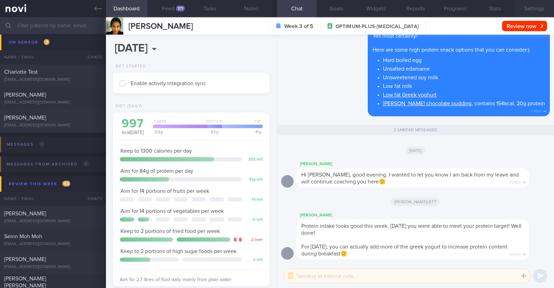
click at [532, 10] on button "Settings" at bounding box center [533, 8] width 39 height 17
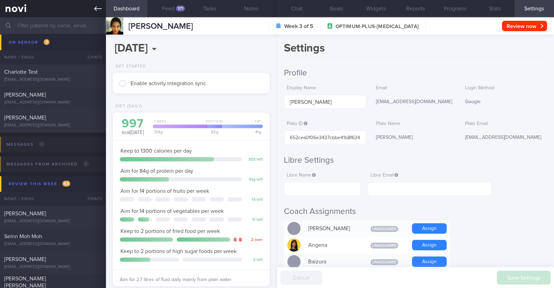
click at [97, 9] on icon at bounding box center [98, 9] width 8 height 8
